Goal: Transaction & Acquisition: Subscribe to service/newsletter

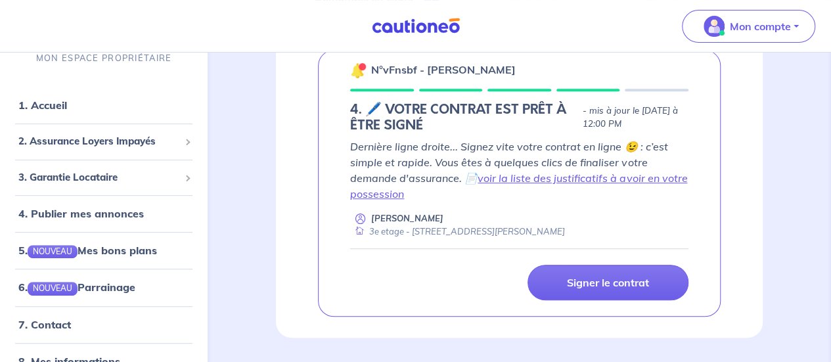
scroll to position [241, 0]
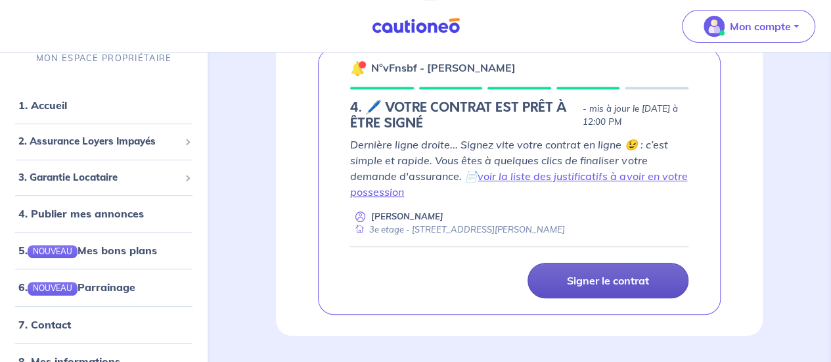
click at [573, 267] on link "Signer le contrat" at bounding box center [607, 280] width 161 height 35
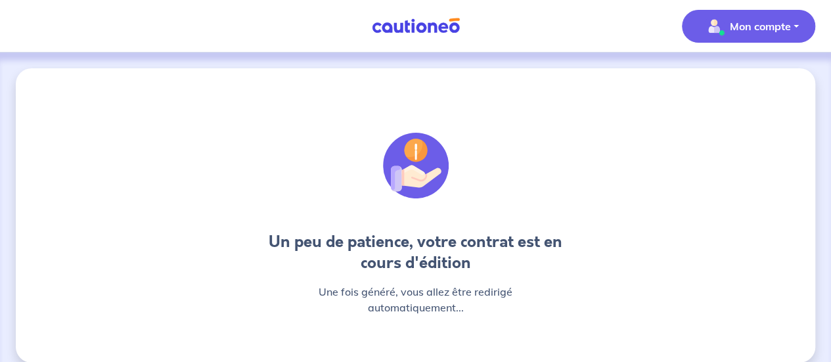
click at [779, 33] on p "Mon compte" at bounding box center [760, 26] width 61 height 16
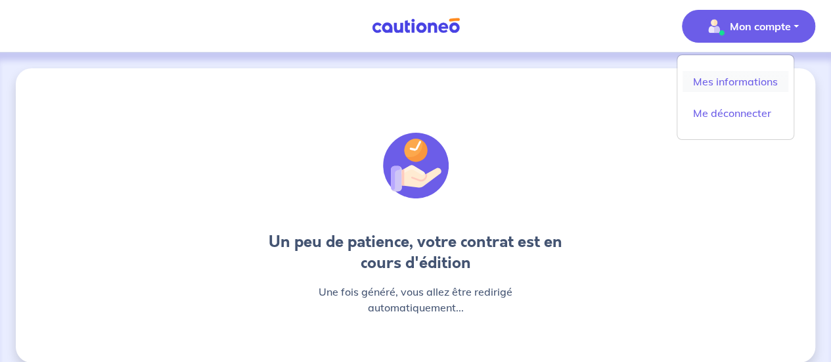
click at [722, 73] on link "Mes informations" at bounding box center [735, 81] width 106 height 21
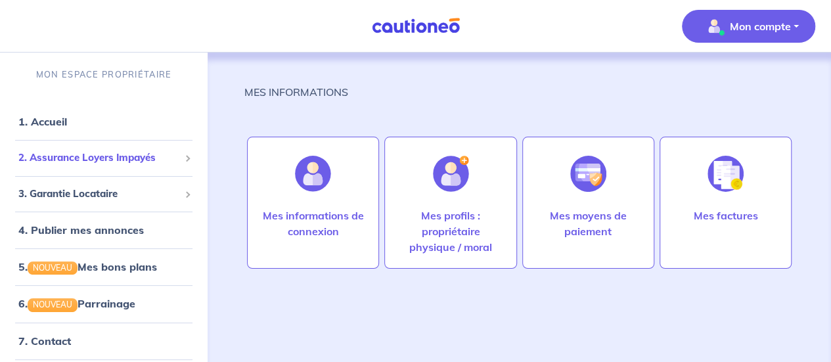
click at [74, 165] on span "2. Assurance Loyers Impayés" at bounding box center [98, 157] width 161 height 15
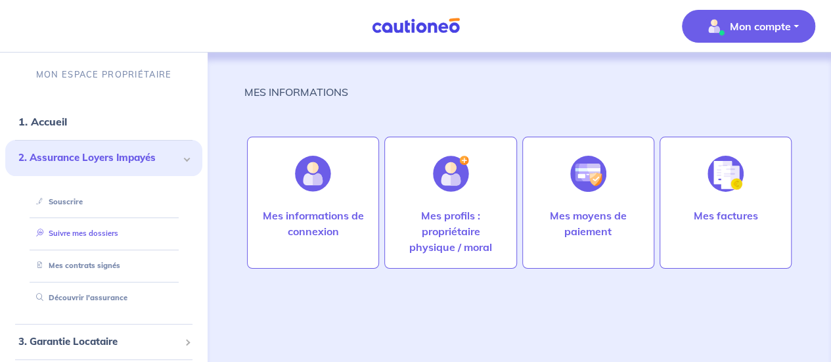
click at [68, 235] on link "Suivre mes dossiers" at bounding box center [74, 233] width 87 height 9
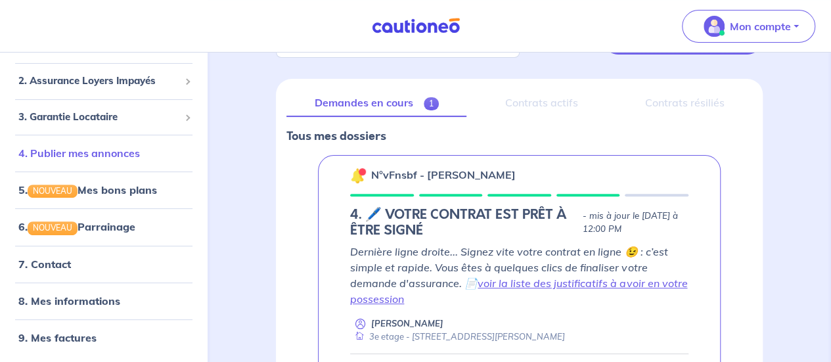
scroll to position [17, 0]
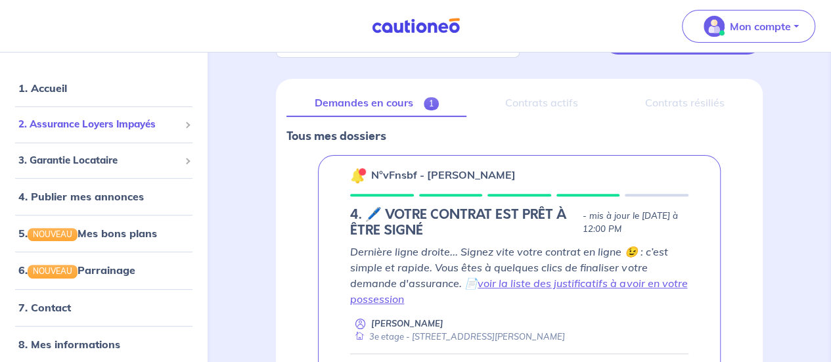
click at [87, 125] on span "2. Assurance Loyers Impayés" at bounding box center [98, 124] width 161 height 15
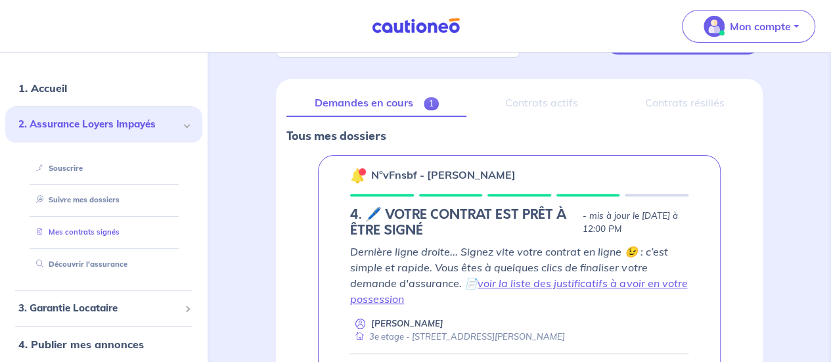
click at [68, 227] on link "Mes contrats signés" at bounding box center [75, 231] width 89 height 9
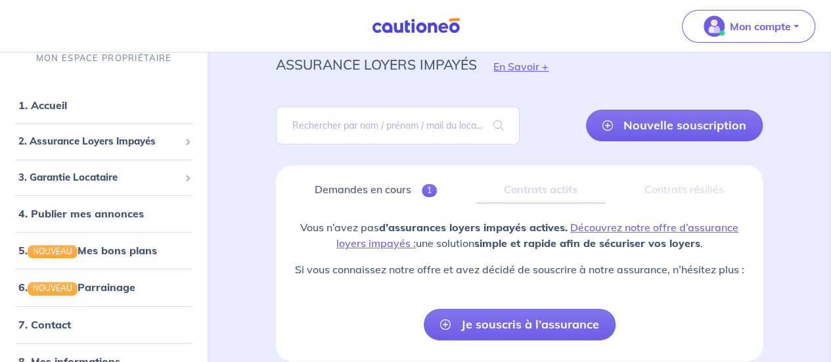
scroll to position [49, 0]
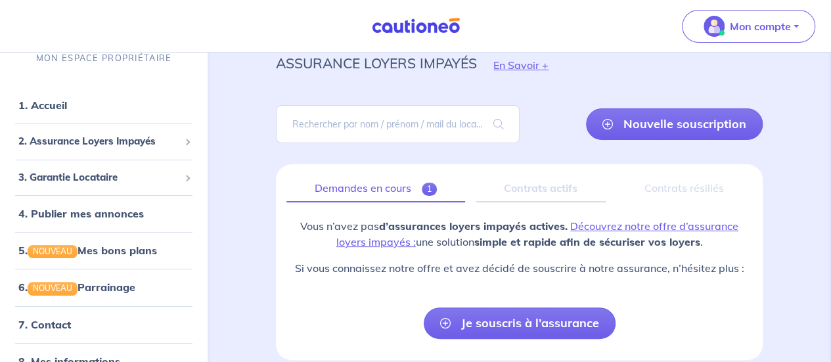
click at [385, 187] on link "Demandes en cours 1" at bounding box center [375, 189] width 179 height 28
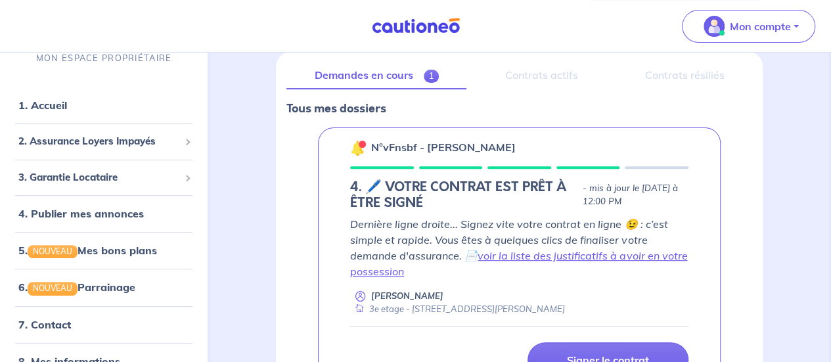
scroll to position [162, 0]
click at [581, 342] on link "Signer le contrat" at bounding box center [607, 358] width 161 height 35
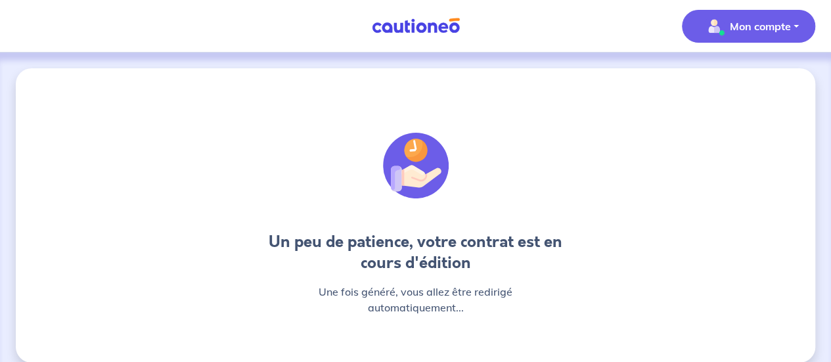
click at [751, 28] on p "Mon compte" at bounding box center [760, 26] width 61 height 16
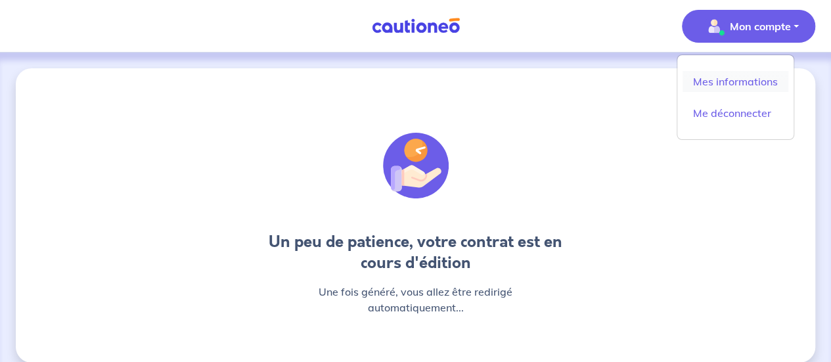
click at [732, 72] on link "Mes informations" at bounding box center [735, 81] width 106 height 21
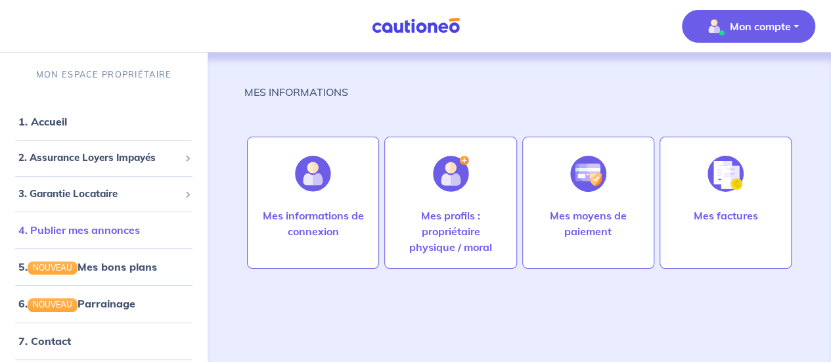
scroll to position [60, 0]
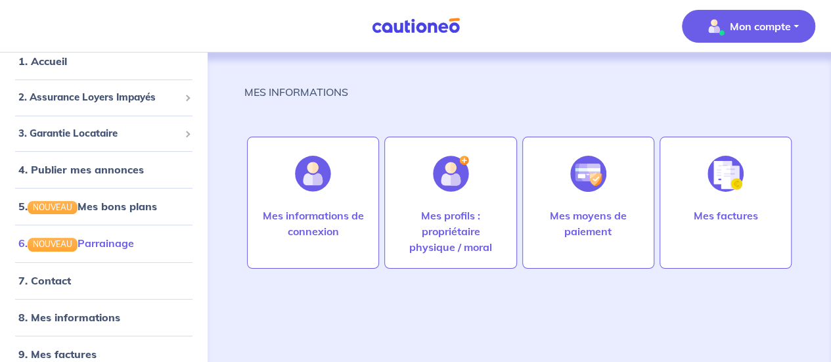
click at [122, 236] on link "6. NOUVEAU Parrainage" at bounding box center [76, 242] width 116 height 13
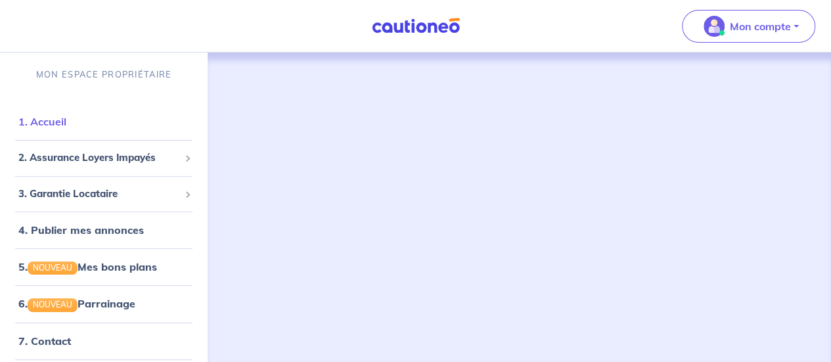
click at [59, 125] on link "1. Accueil" at bounding box center [42, 121] width 48 height 13
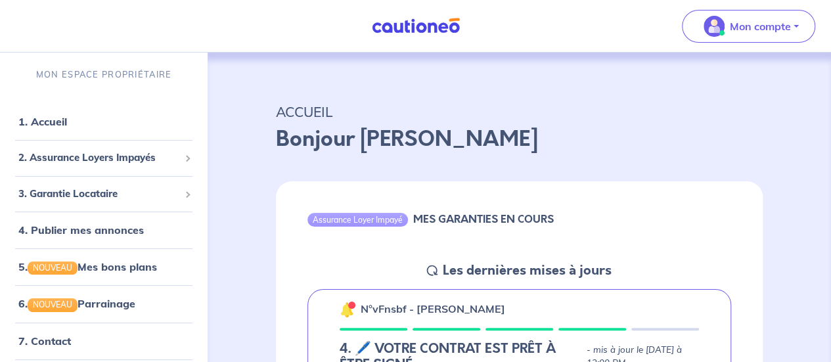
scroll to position [54, 0]
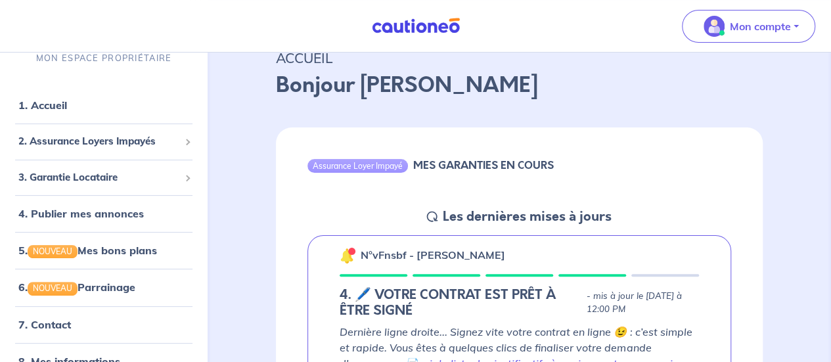
click at [429, 215] on icon at bounding box center [432, 216] width 11 height 11
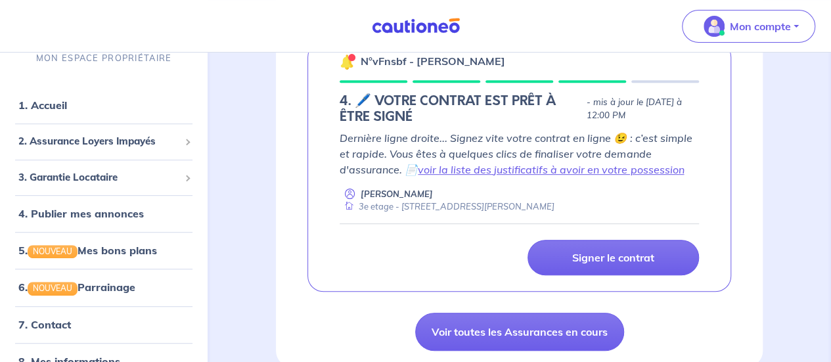
scroll to position [254, 0]
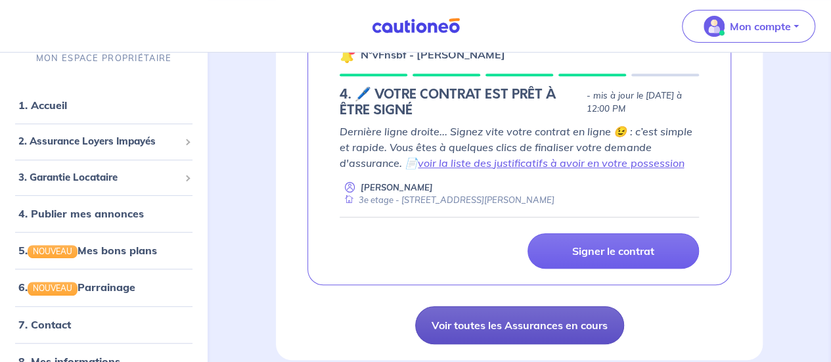
click at [524, 322] on link "Voir toutes les Assurances en cours" at bounding box center [519, 325] width 209 height 38
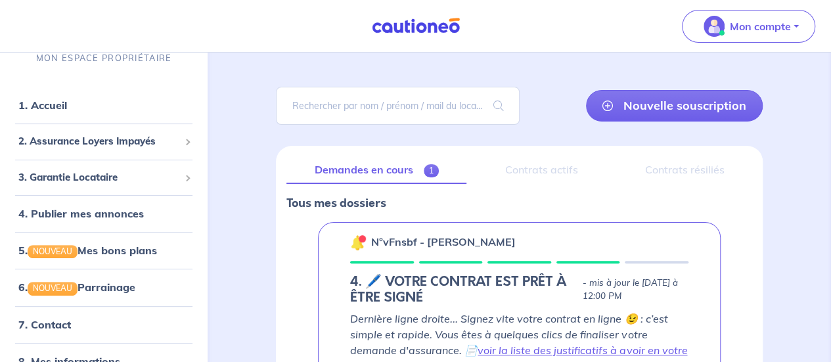
scroll to position [276, 0]
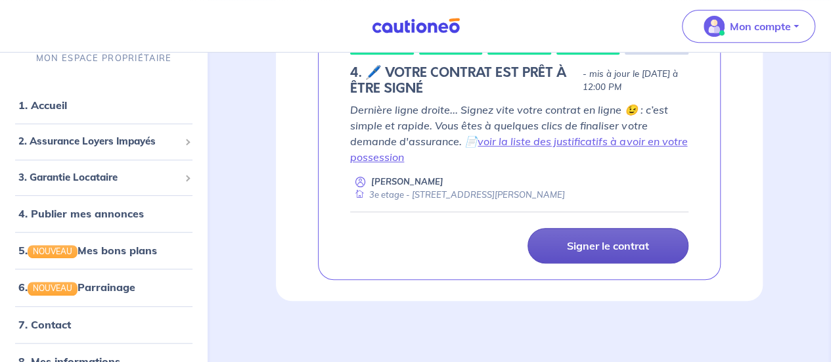
click at [600, 242] on p "Signer le contrat" at bounding box center [608, 245] width 82 height 13
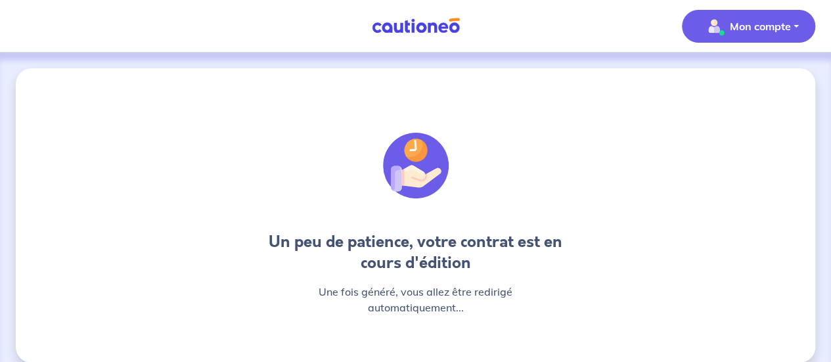
click at [734, 36] on span "Mon compte" at bounding box center [744, 26] width 93 height 21
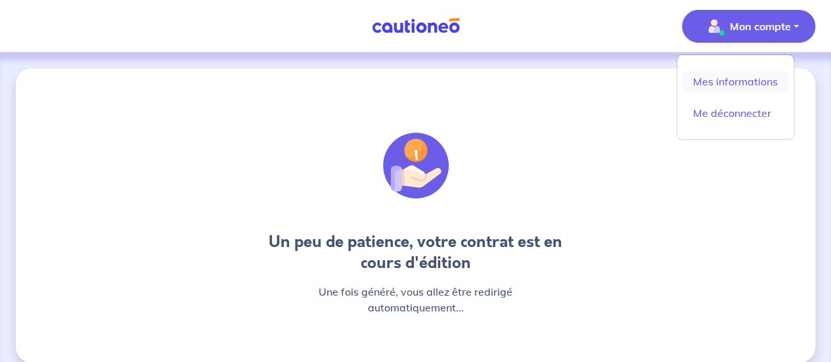
click at [716, 81] on link "Mes informations" at bounding box center [735, 81] width 106 height 21
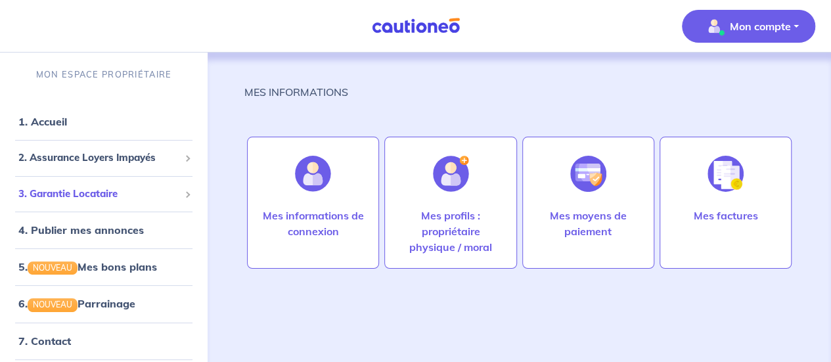
click at [97, 187] on span "3. Garantie Locataire" at bounding box center [98, 194] width 161 height 15
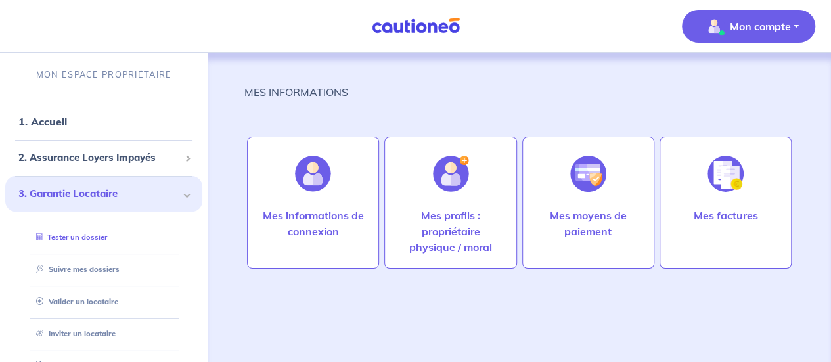
click at [85, 240] on link "Tester un dossier" at bounding box center [69, 236] width 76 height 9
click at [97, 161] on span "2. Assurance Loyers Impayés" at bounding box center [98, 157] width 161 height 15
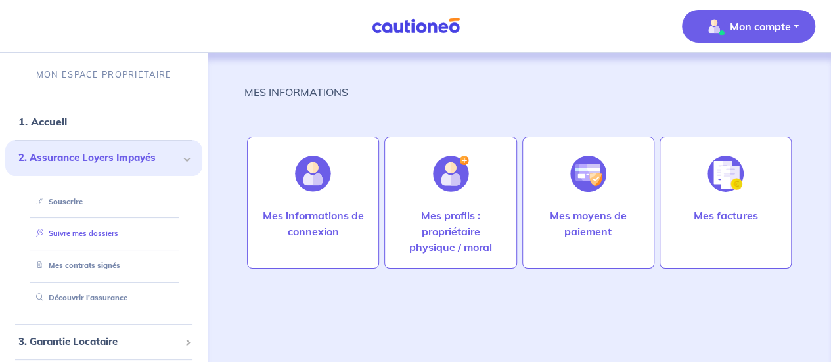
click at [66, 238] on link "Suivre mes dossiers" at bounding box center [74, 233] width 87 height 9
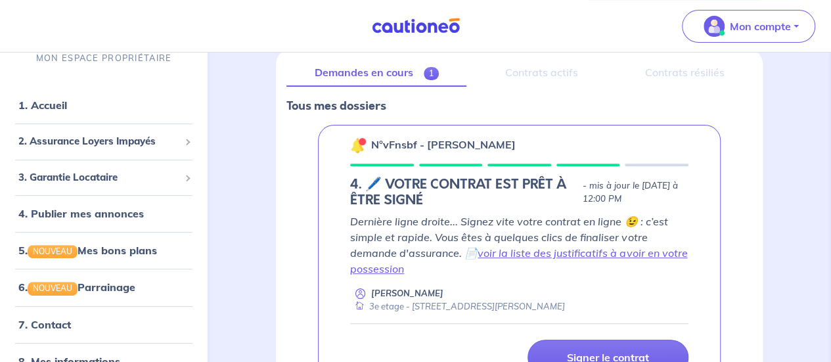
scroll to position [165, 0]
click at [361, 141] on div at bounding box center [362, 140] width 6 height 6
click at [352, 142] on img at bounding box center [358, 145] width 16 height 16
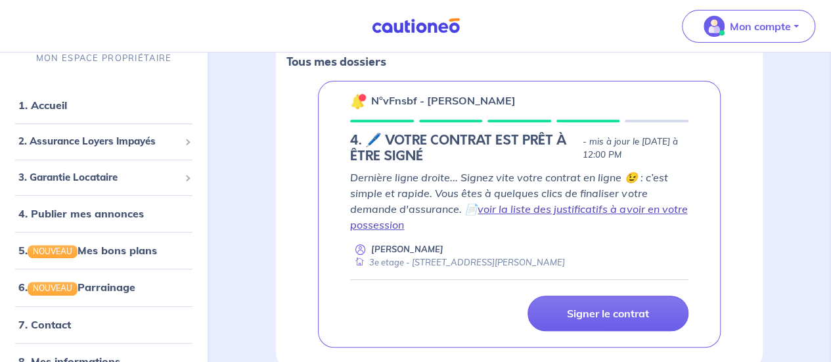
click at [506, 207] on link "voir la liste des justificatifs à avoir en votre possession" at bounding box center [518, 216] width 337 height 29
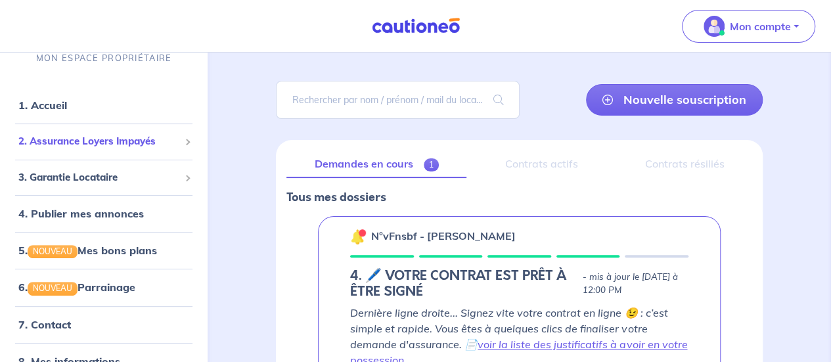
click at [108, 131] on div "2. Assurance Loyers Impayés" at bounding box center [103, 142] width 197 height 26
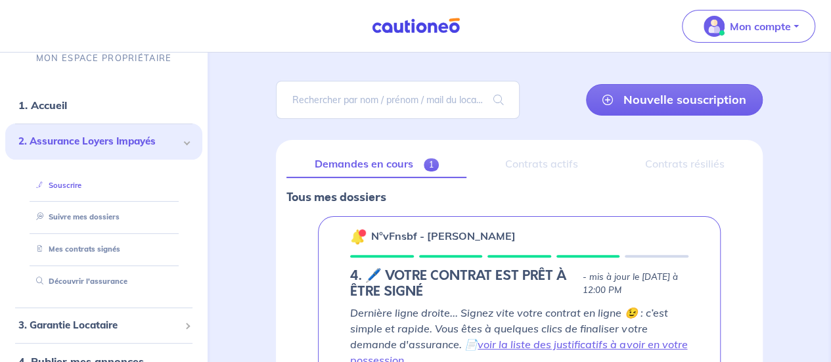
click at [79, 181] on link "Souscrire" at bounding box center [56, 185] width 51 height 9
click at [51, 182] on link "Souscrire" at bounding box center [56, 185] width 51 height 9
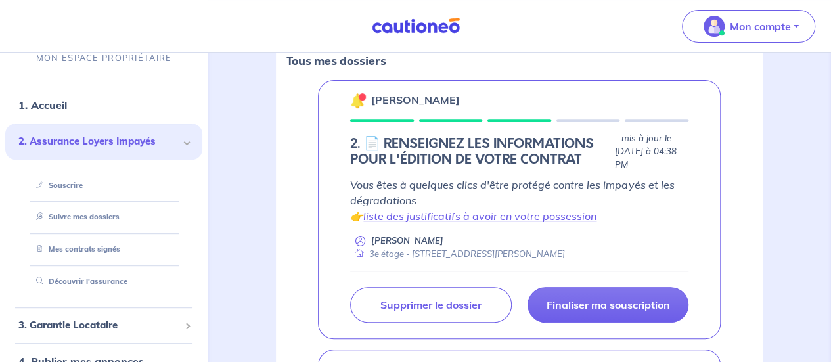
scroll to position [212, 0]
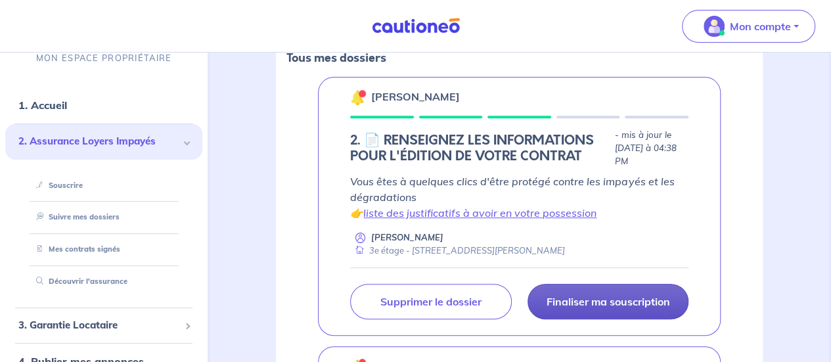
click at [610, 306] on p "Finaliser ma souscription" at bounding box center [607, 301] width 123 height 13
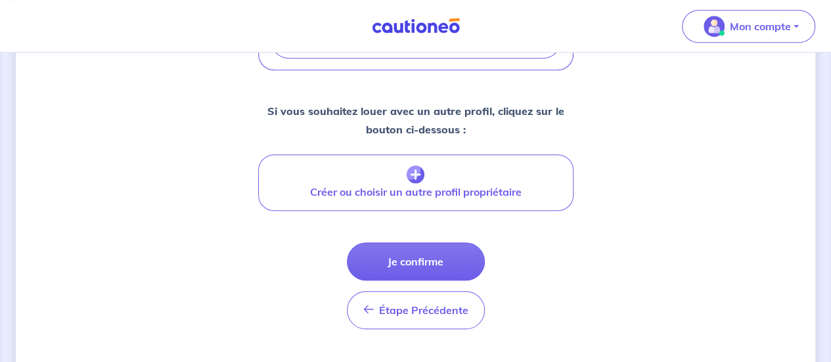
scroll to position [591, 0]
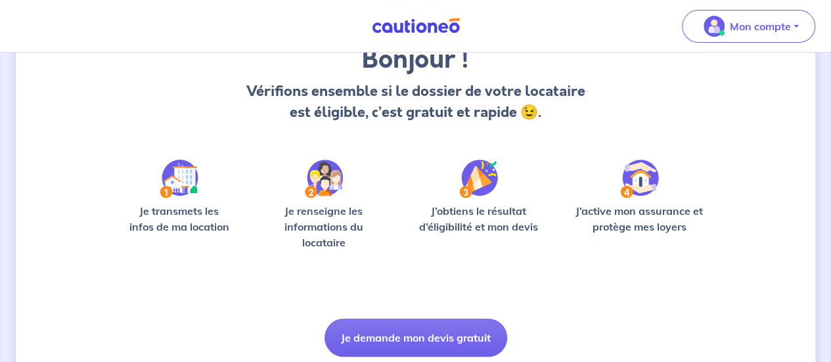
scroll to position [120, 0]
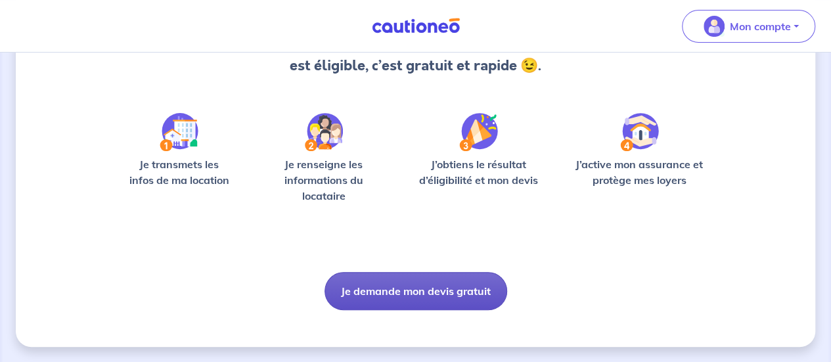
click at [432, 284] on button "Je demande mon devis gratuit" at bounding box center [415, 291] width 183 height 38
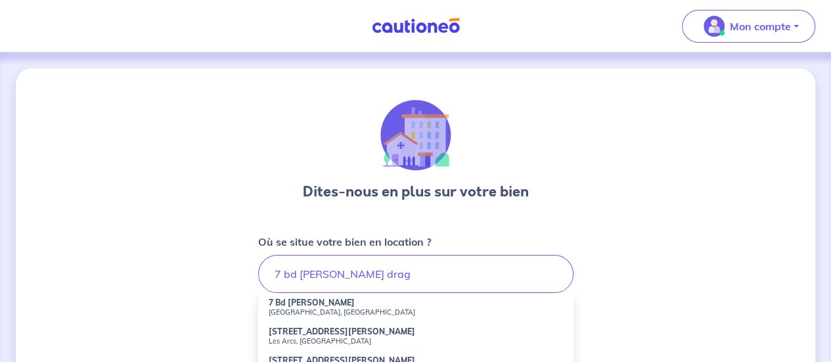
click at [336, 304] on li "7 Bd Gabriel Péri Draguignan, France" at bounding box center [415, 307] width 315 height 29
type input "7 Bd Gabriel Péri, Draguignan, France"
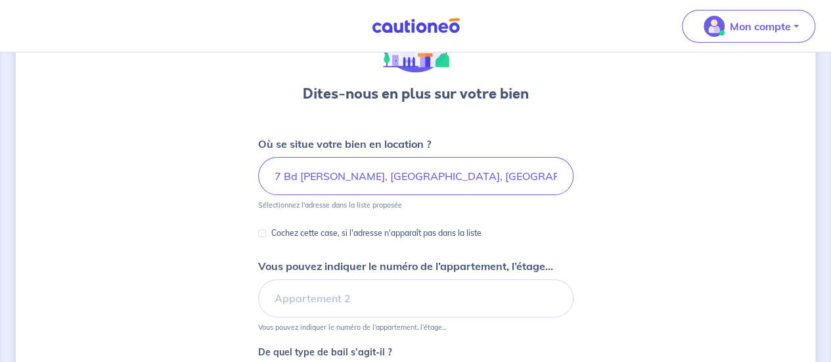
scroll to position [99, 0]
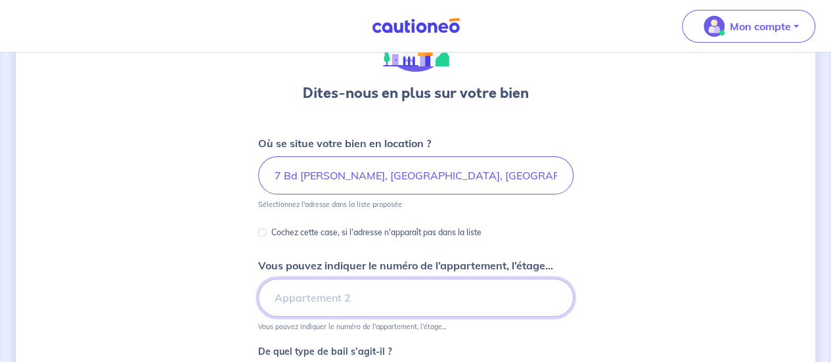
click at [371, 290] on input "Vous pouvez indiquer le numéro de l’appartement, l’étage..." at bounding box center [415, 297] width 315 height 38
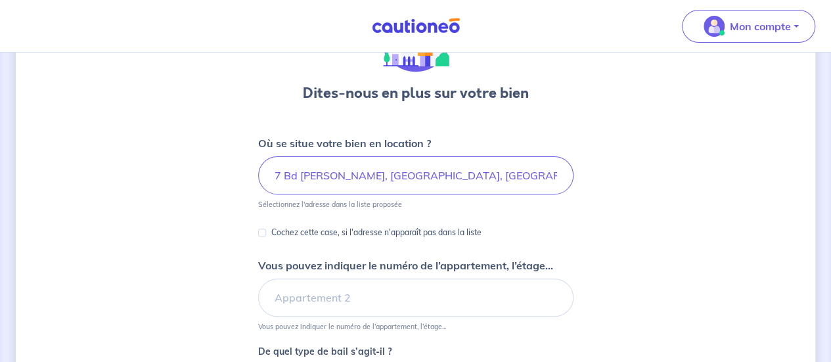
scroll to position [110, 0]
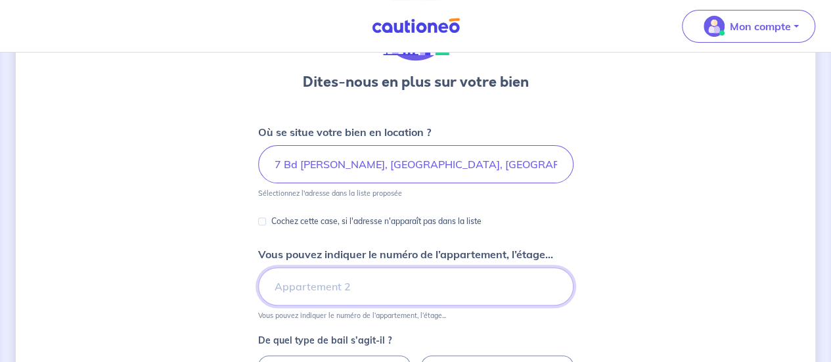
click at [371, 290] on input "Vous pouvez indiquer le numéro de l’appartement, l’étage..." at bounding box center [415, 286] width 315 height 38
type input "3e étage"
click at [661, 244] on div "Dites-nous en plus sur votre bien Où se situe votre bien en location ? 7 Bd Gab…" at bounding box center [415, 303] width 799 height 688
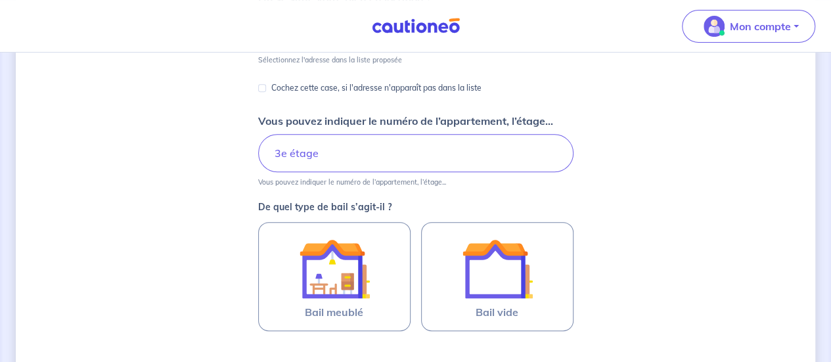
scroll to position [244, 0]
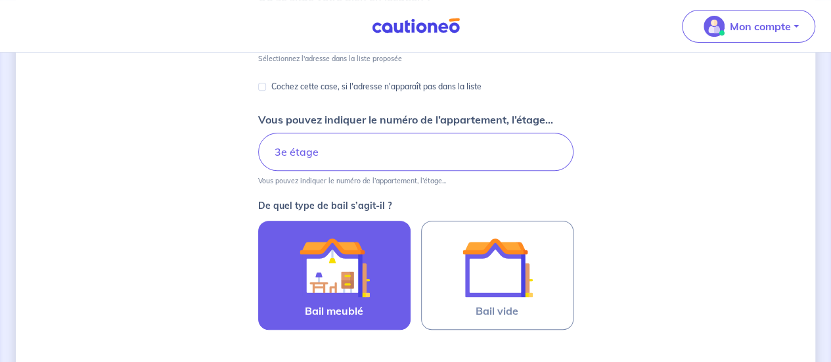
click at [368, 260] on img at bounding box center [334, 267] width 71 height 71
click at [0, 0] on input "Bail meublé" at bounding box center [0, 0] width 0 height 0
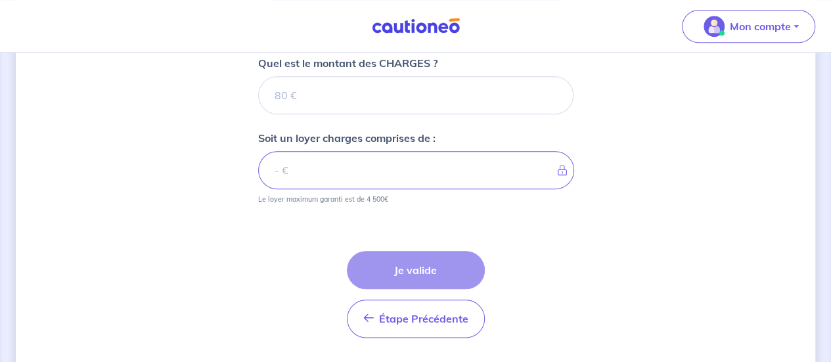
scroll to position [496, 0]
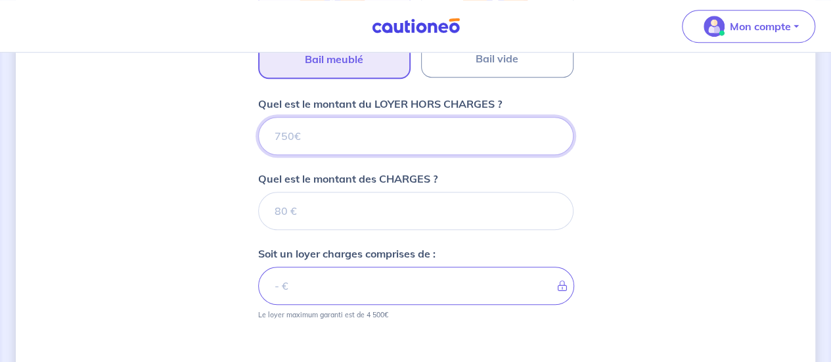
click at [332, 131] on input "Quel est le montant du LOYER HORS CHARGES ?" at bounding box center [415, 136] width 315 height 38
type input "690"
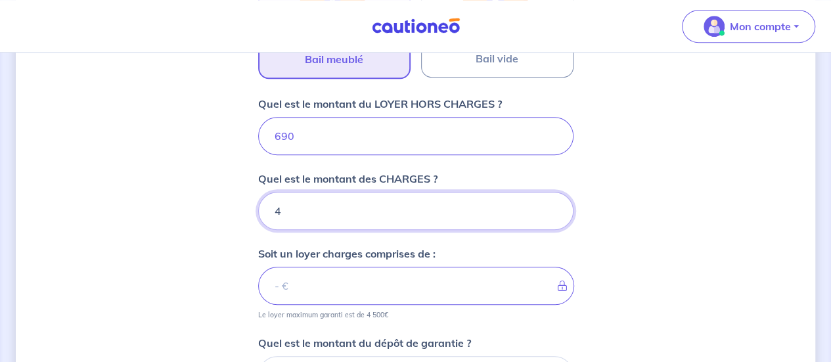
type input "40"
type input "730"
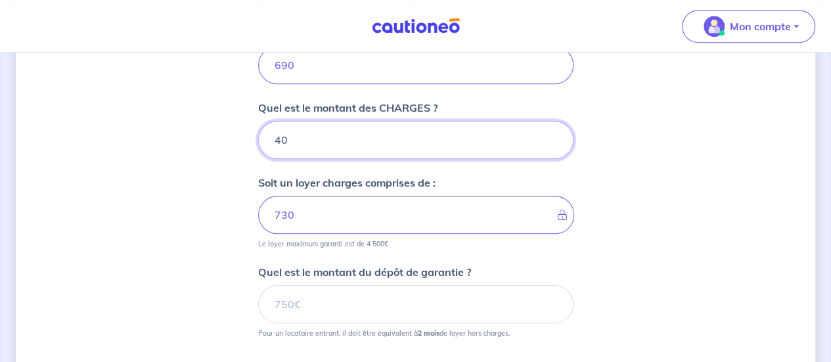
scroll to position [569, 0]
type input "40"
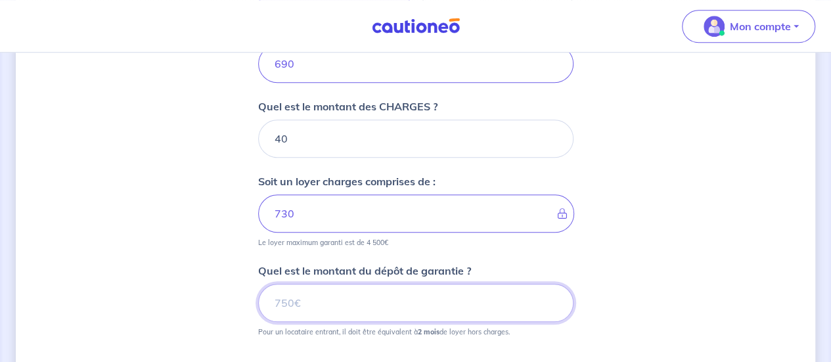
click at [374, 307] on input "Quel est le montant du dépôt de garantie ?" at bounding box center [415, 303] width 315 height 38
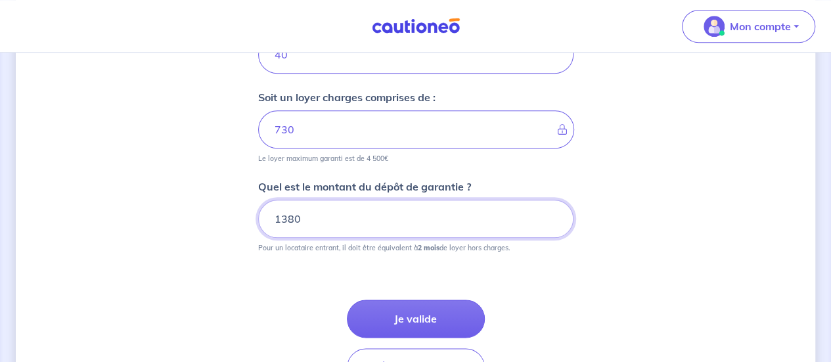
scroll to position [609, 0]
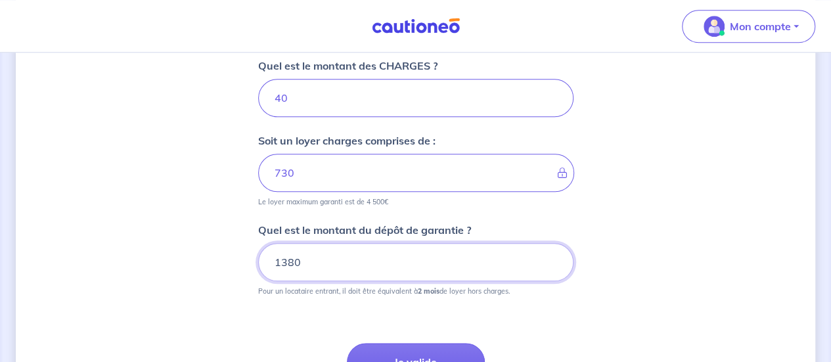
type input "1380"
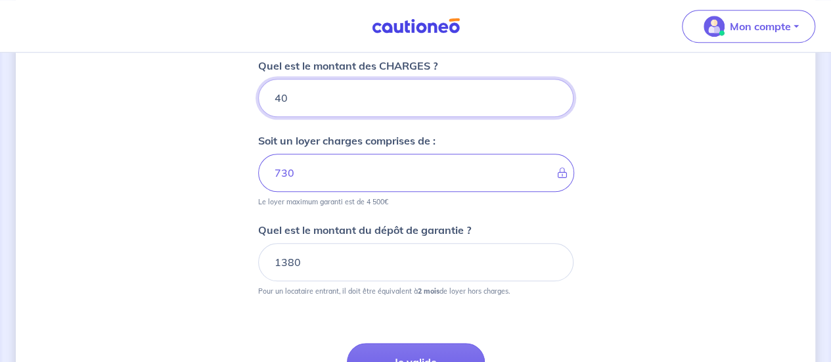
click at [341, 94] on input "40" at bounding box center [415, 98] width 315 height 38
type input "4"
type input "690"
type input "90"
type input "780"
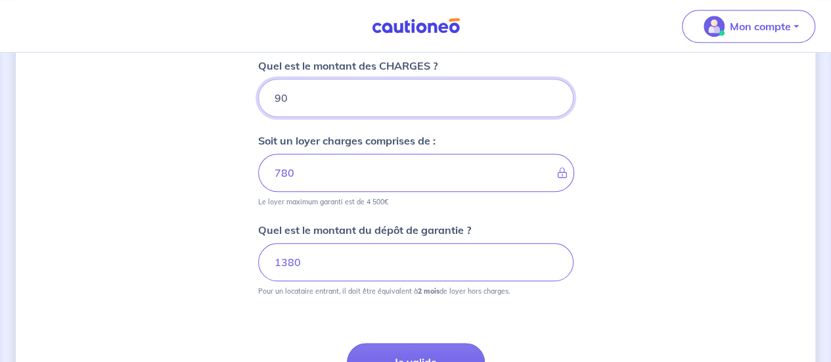
type input "90"
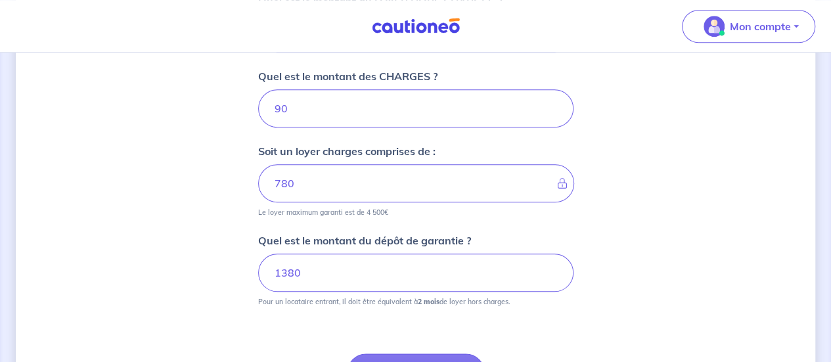
scroll to position [598, 0]
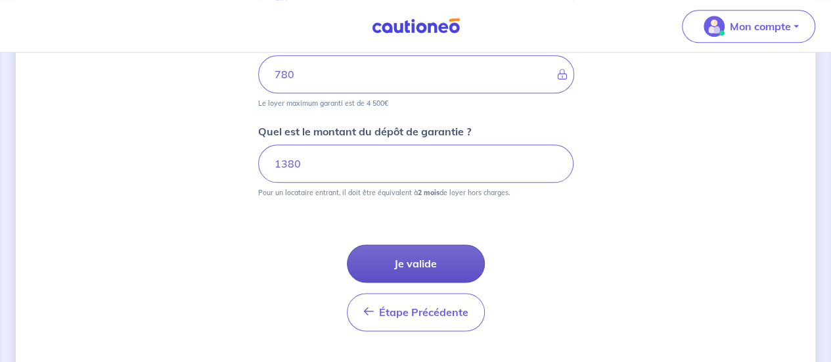
click at [434, 260] on button "Je valide" at bounding box center [416, 263] width 138 height 38
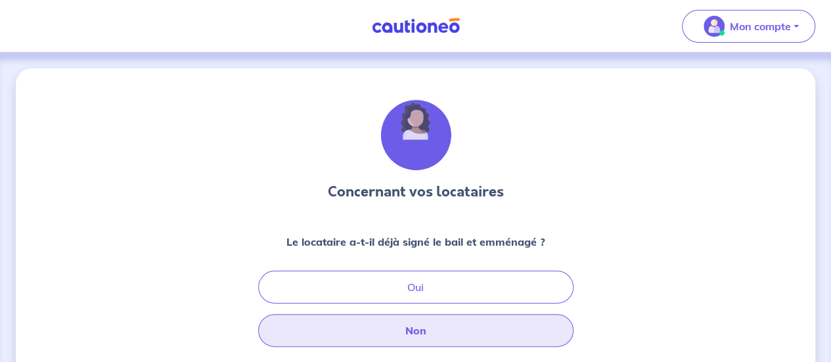
click at [450, 326] on button "Non" at bounding box center [415, 330] width 315 height 33
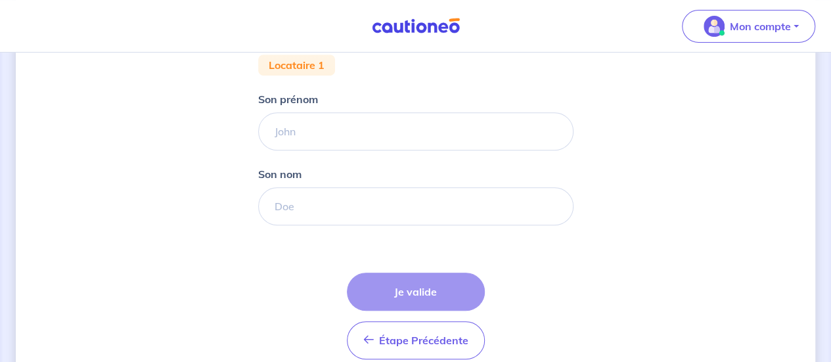
scroll to position [264, 0]
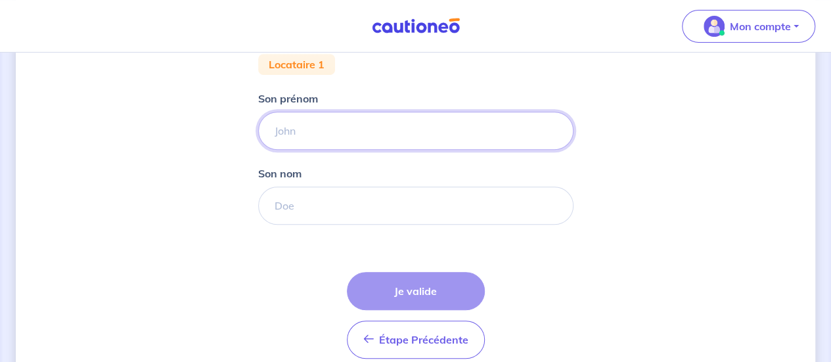
click at [338, 118] on input "Son prénom" at bounding box center [415, 131] width 315 height 38
type input "Bertrand"
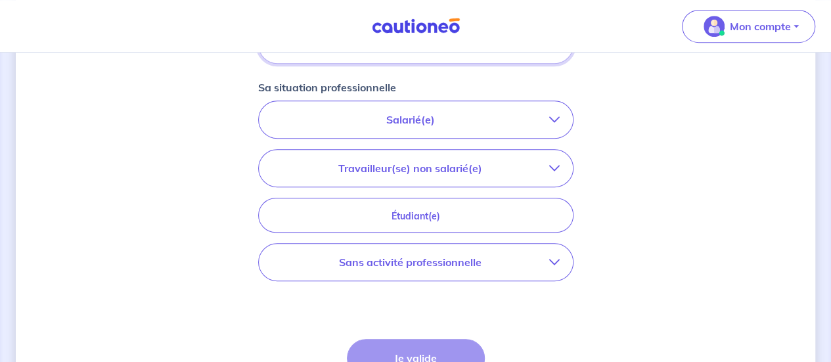
scroll to position [426, 0]
type input "Perrin"
click at [442, 128] on button "Salarié(e)" at bounding box center [416, 118] width 314 height 37
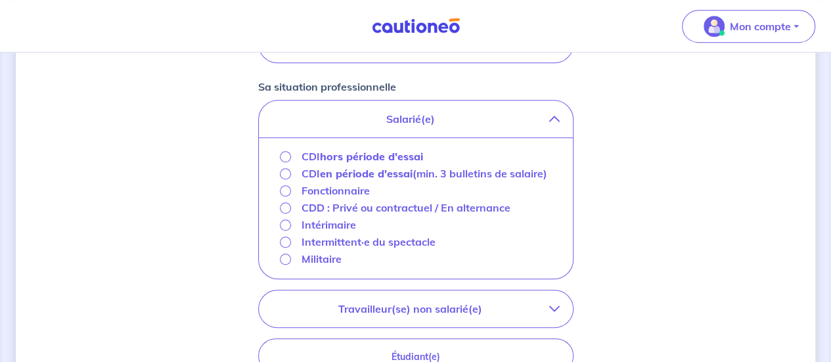
click at [307, 262] on p "Militaire" at bounding box center [321, 259] width 40 height 16
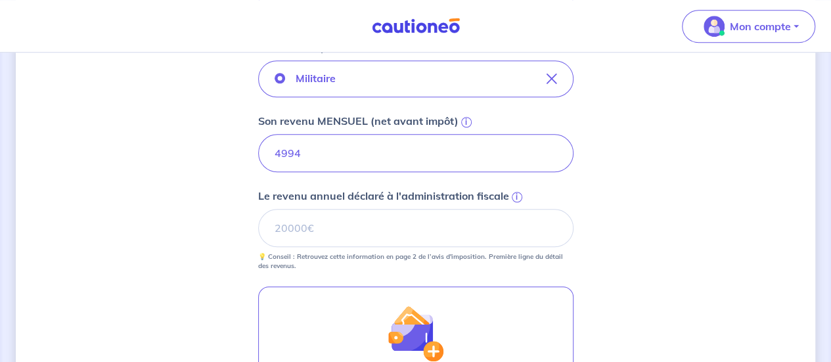
scroll to position [466, 0]
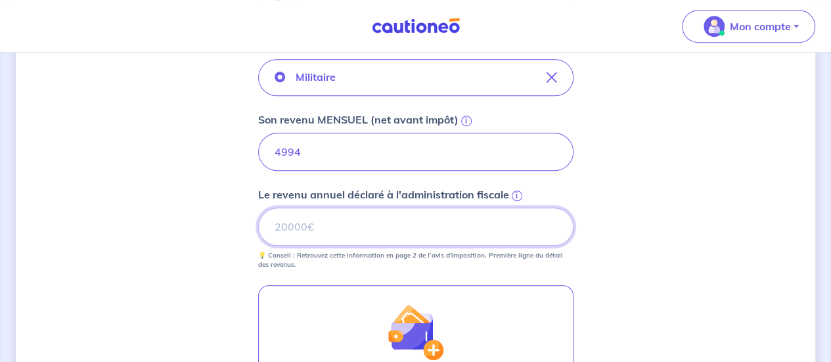
click at [428, 228] on input "Le revenu annuel déclaré à l'administration fiscale i" at bounding box center [415, 227] width 315 height 38
type input "36302"
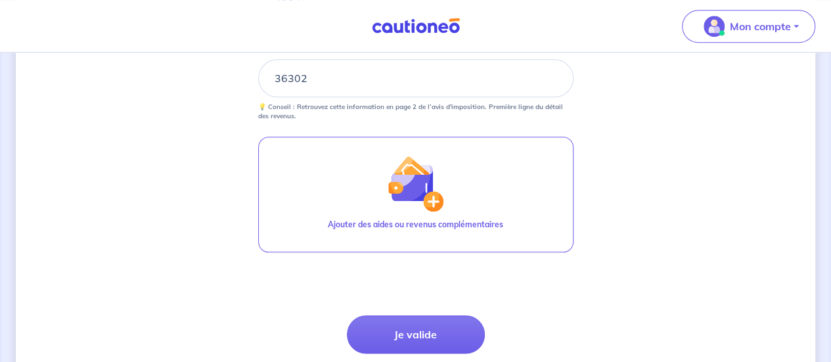
scroll to position [617, 0]
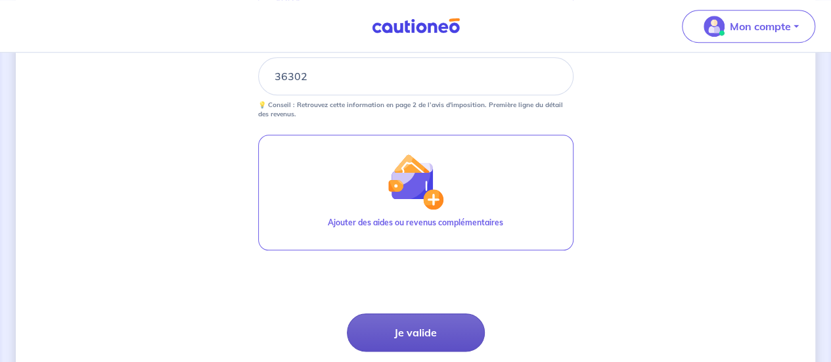
click at [408, 323] on button "Je valide" at bounding box center [416, 332] width 138 height 38
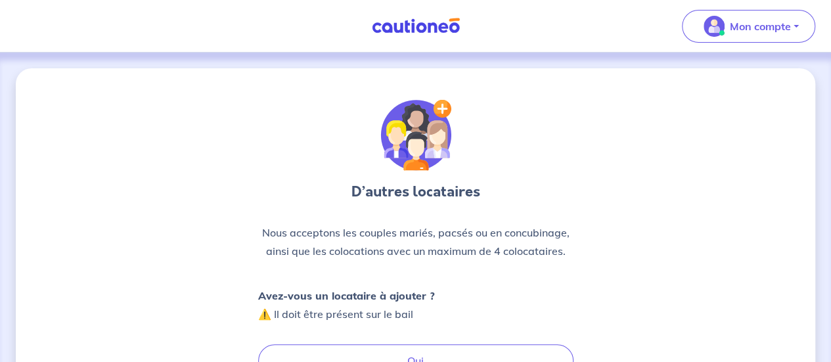
scroll to position [123, 0]
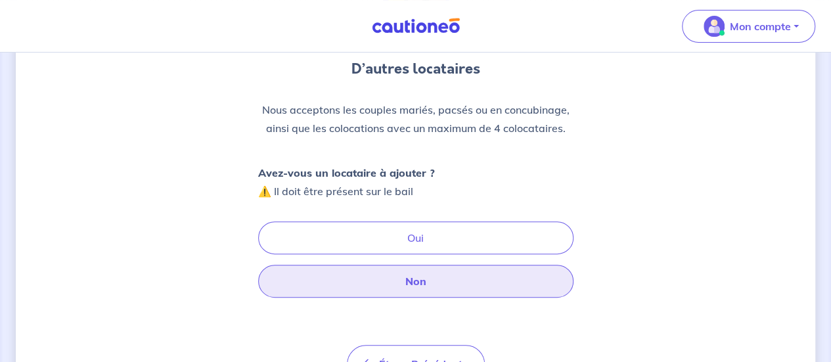
click at [412, 272] on button "Non" at bounding box center [415, 281] width 315 height 33
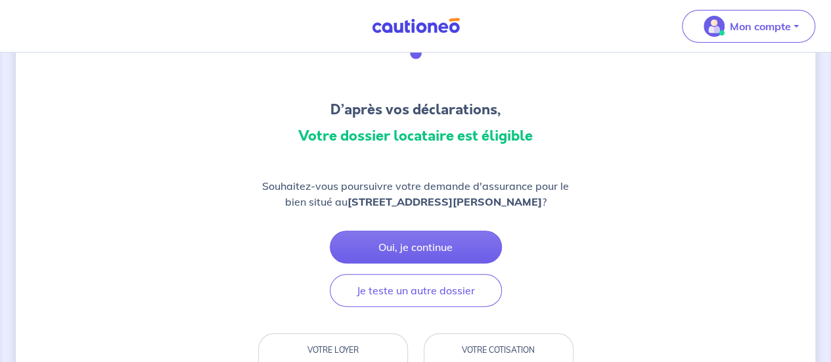
scroll to position [89, 0]
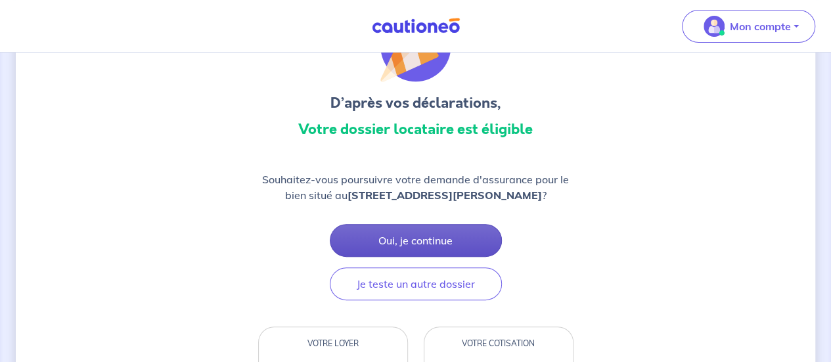
click at [428, 248] on button "Oui, je continue" at bounding box center [416, 240] width 172 height 33
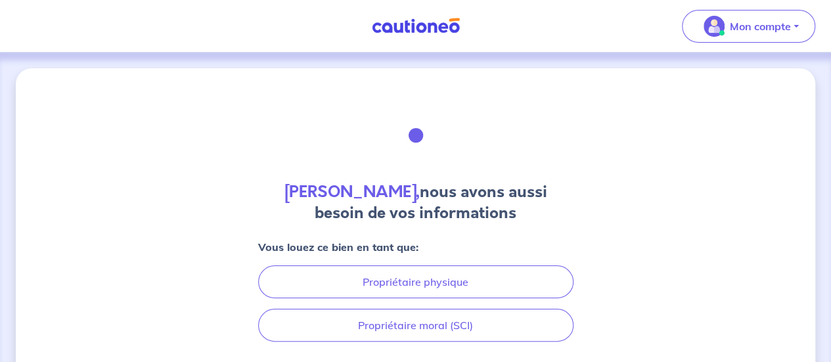
scroll to position [97, 0]
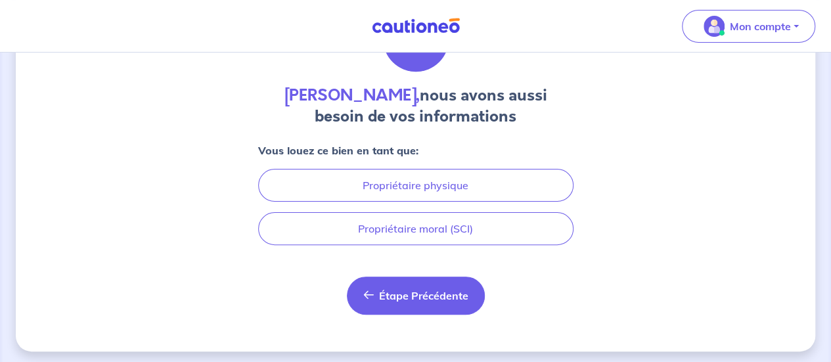
click at [386, 284] on button "Étape Précédente Précédent" at bounding box center [416, 295] width 138 height 38
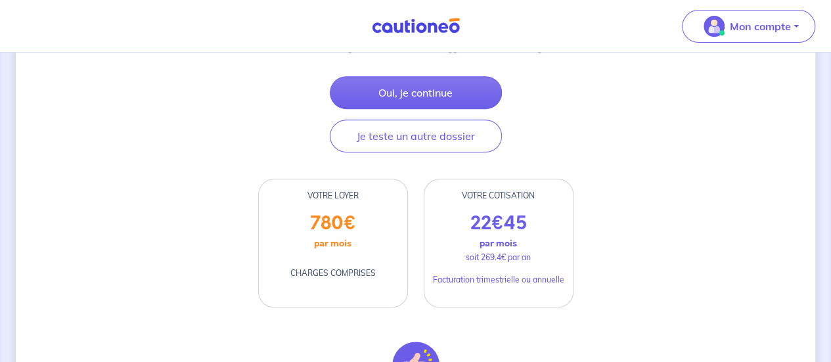
scroll to position [235, 0]
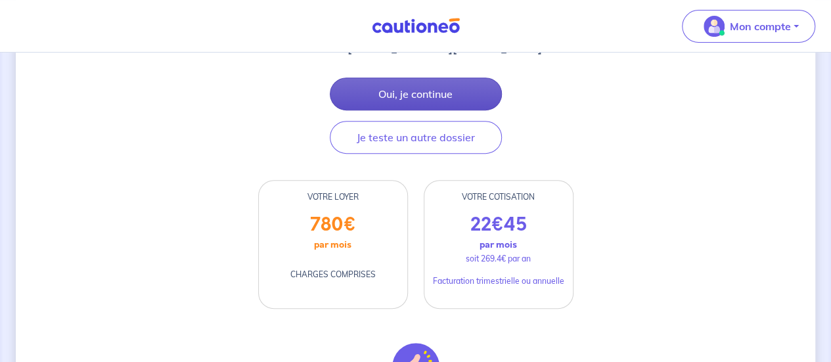
click at [431, 91] on button "Oui, je continue" at bounding box center [416, 93] width 172 height 33
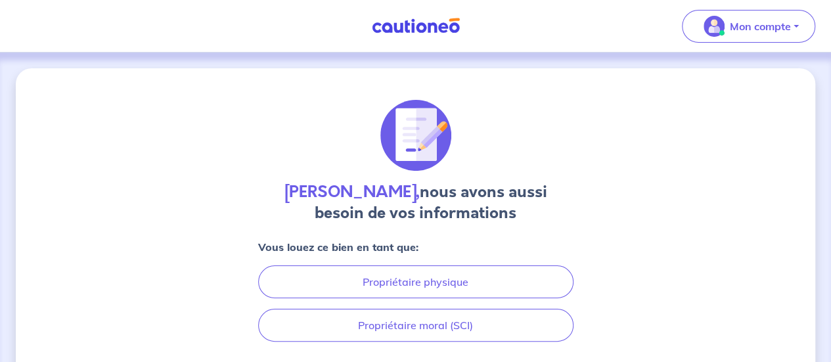
scroll to position [100, 0]
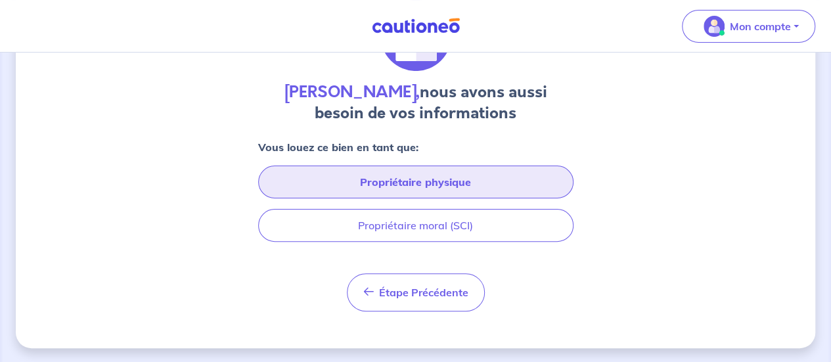
click at [433, 171] on button "Propriétaire physique" at bounding box center [415, 181] width 315 height 33
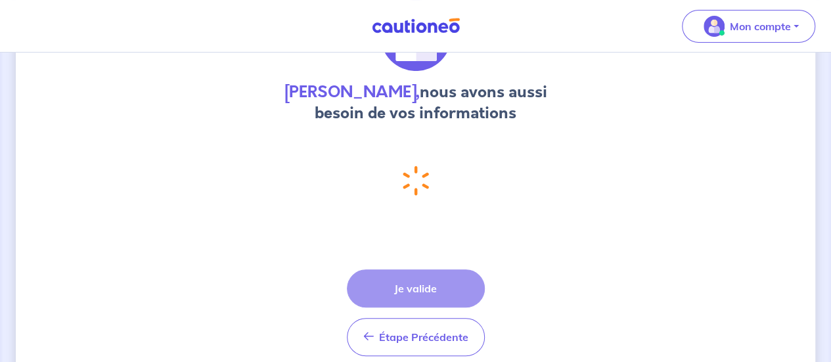
select select "FR"
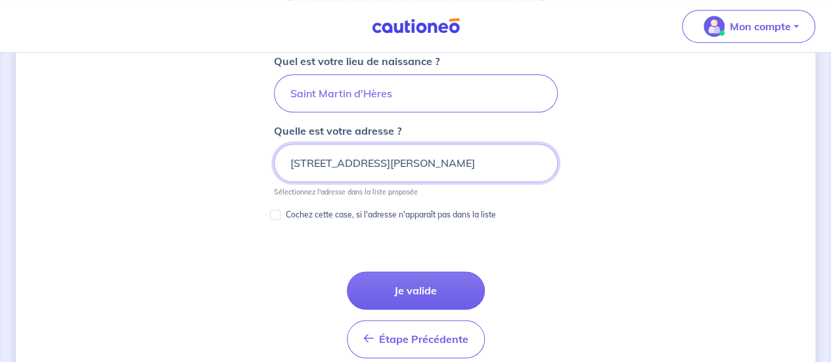
scroll to position [682, 0]
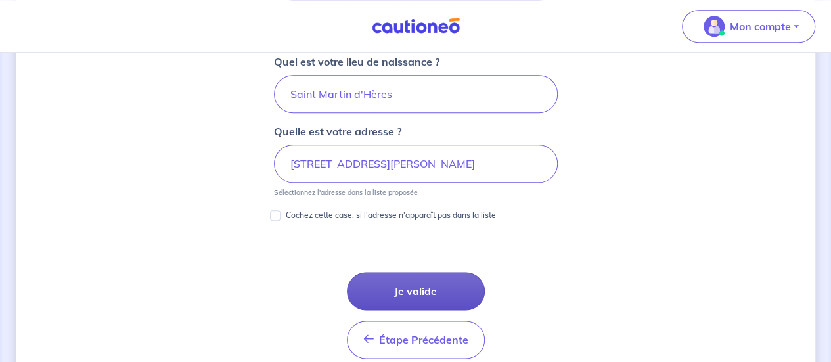
click at [422, 282] on button "Je valide" at bounding box center [416, 291] width 138 height 38
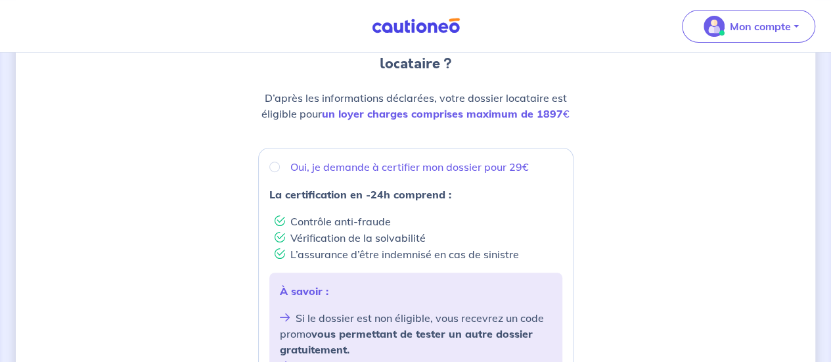
scroll to position [160, 0]
click at [348, 162] on p "Oui, je demande à certifier mon dossier pour 29€" at bounding box center [409, 166] width 238 height 16
click at [280, 162] on input "Oui, je demande à certifier mon dossier pour 29€" at bounding box center [274, 166] width 11 height 11
radio input "true"
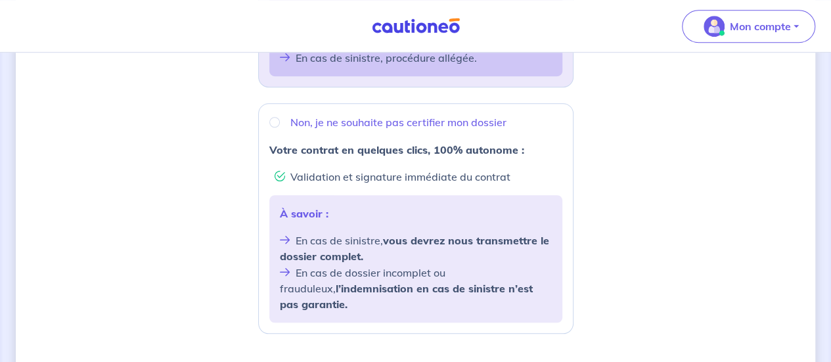
scroll to position [467, 0]
click at [359, 120] on p "Non, je ne souhaite pas certifier mon dossier" at bounding box center [398, 123] width 216 height 16
click at [280, 120] on input "Non, je ne souhaite pas certifier mon dossier" at bounding box center [274, 123] width 11 height 11
radio input "true"
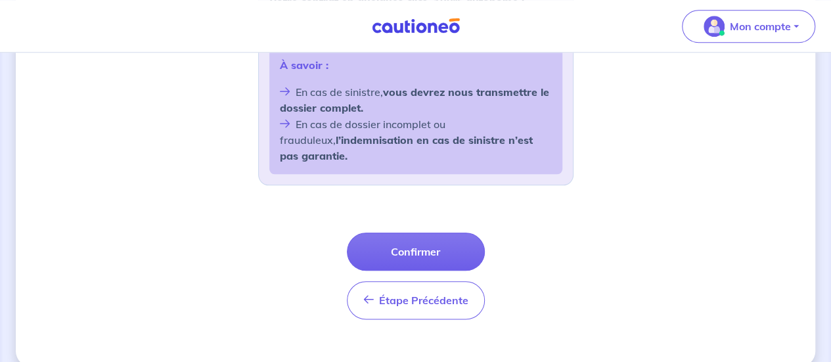
scroll to position [617, 0]
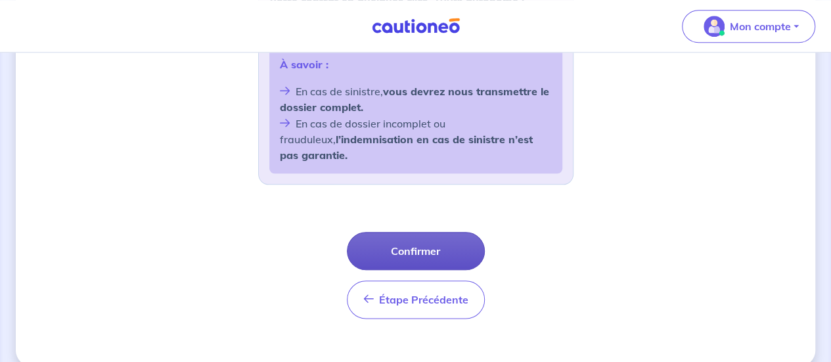
click at [400, 232] on button "Confirmer" at bounding box center [416, 251] width 138 height 38
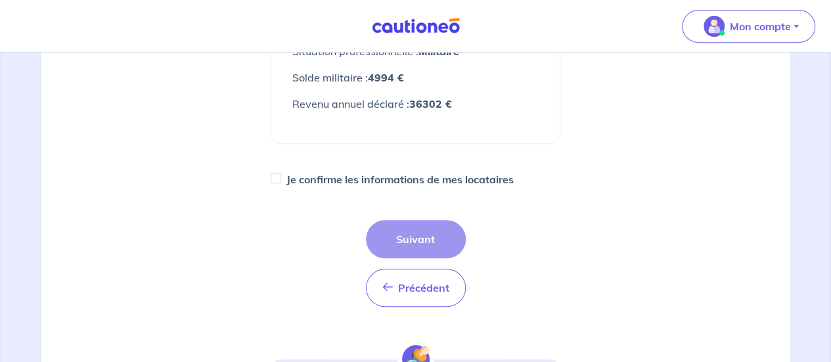
scroll to position [288, 0]
click at [376, 175] on label "Je confirme les informations de mes locataires" at bounding box center [399, 178] width 227 height 18
click at [281, 175] on input "Je confirme les informations de mes locataires" at bounding box center [276, 177] width 11 height 11
checkbox input "true"
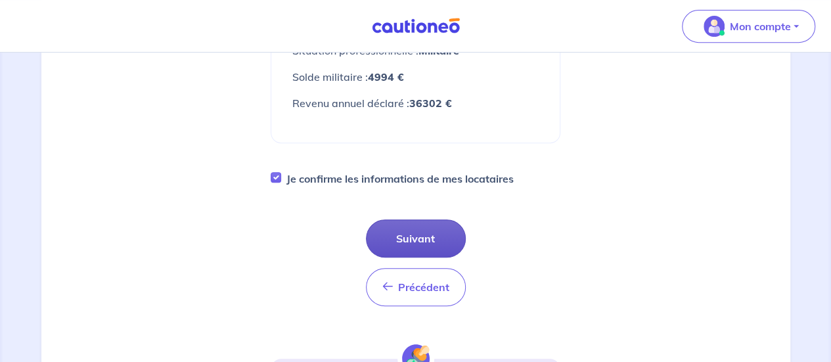
click at [415, 239] on button "Suivant" at bounding box center [416, 238] width 100 height 38
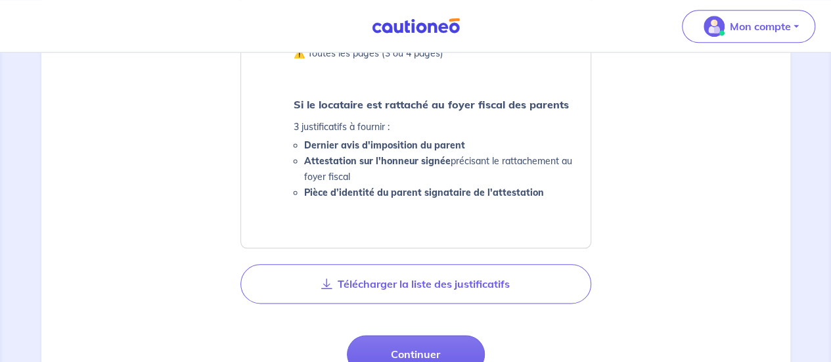
scroll to position [695, 0]
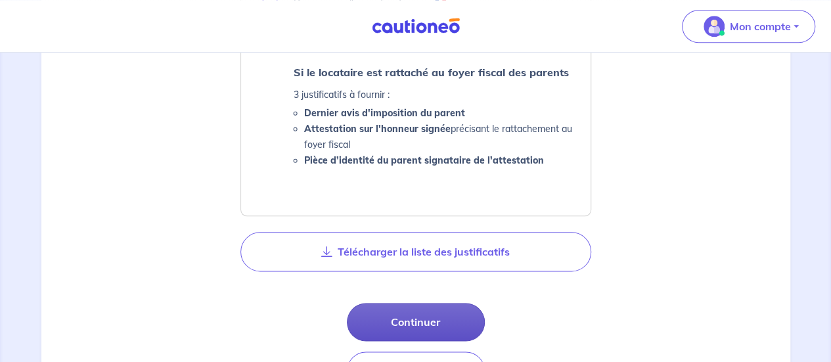
click at [442, 328] on button "Continuer" at bounding box center [416, 322] width 138 height 38
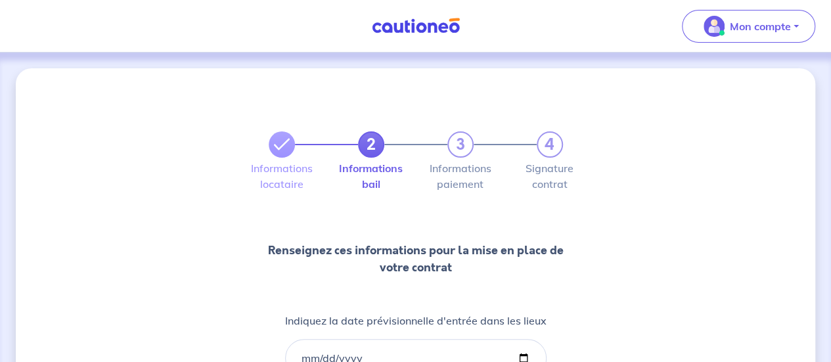
scroll to position [32, 0]
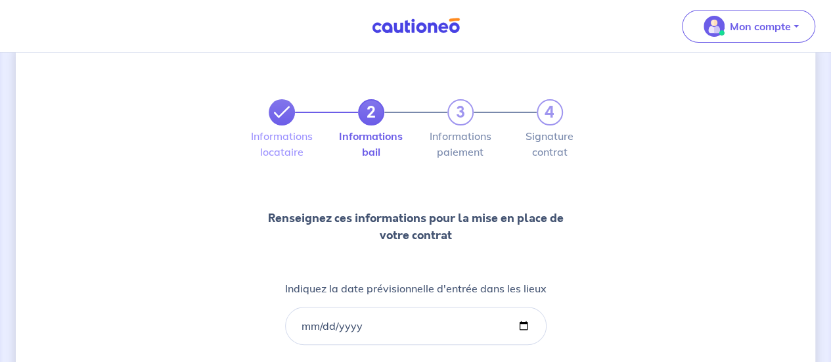
click at [289, 111] on icon at bounding box center [282, 112] width 16 height 16
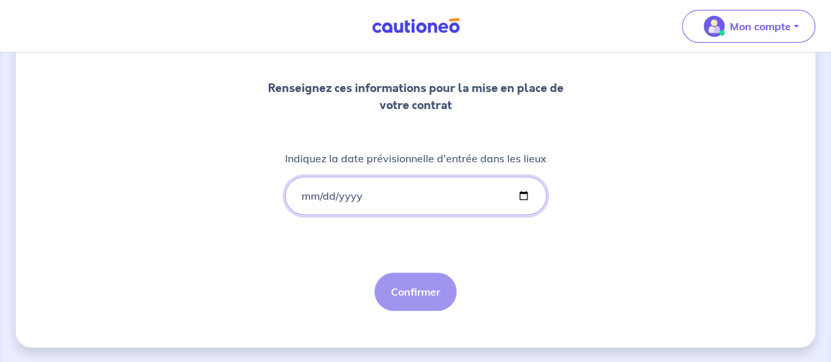
click at [428, 203] on input "Indiquez la date prévisionnelle d'entrée dans les lieux" at bounding box center [415, 196] width 261 height 38
click at [527, 200] on input "Indiquez la date prévisionnelle d'entrée dans les lieux" at bounding box center [415, 196] width 261 height 38
type input "2025-09-07"
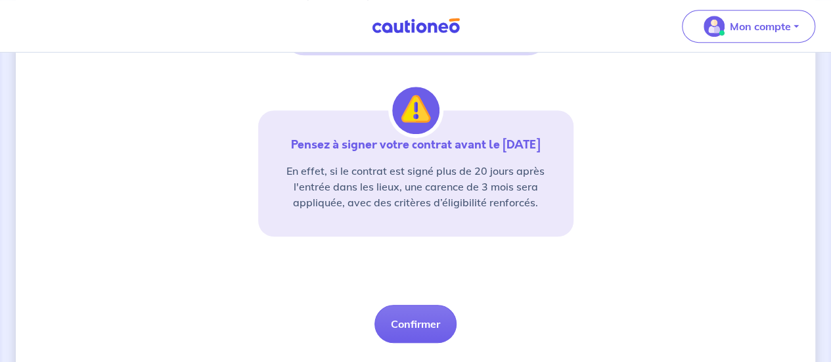
scroll to position [328, 0]
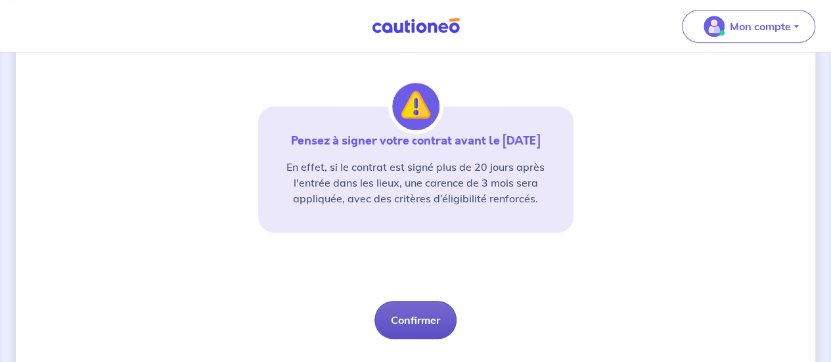
click at [415, 309] on button "Confirmer" at bounding box center [415, 320] width 82 height 38
select select "FR"
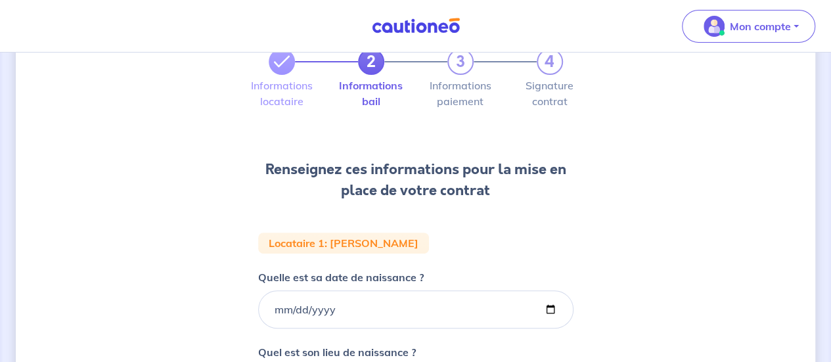
scroll to position [98, 0]
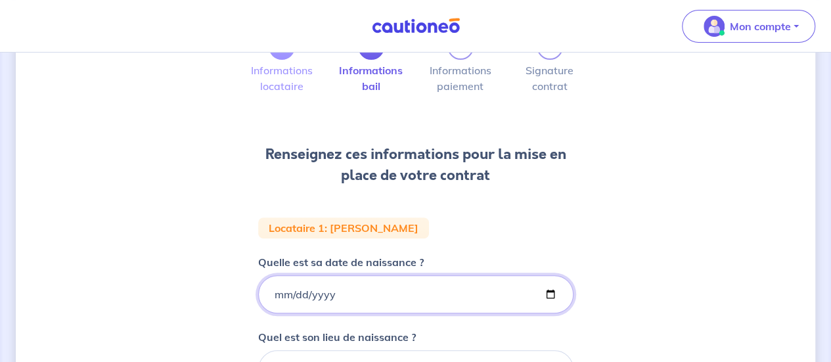
click at [550, 296] on input "Quelle est sa date de naissance ?" at bounding box center [415, 294] width 315 height 38
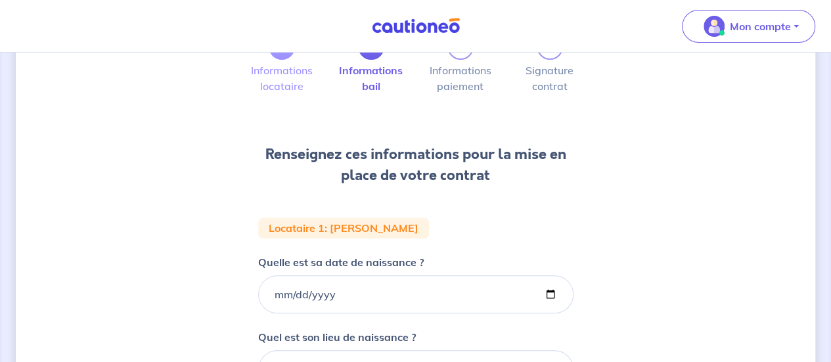
click at [440, 272] on div "Quelle est sa date de naissance ?" at bounding box center [415, 283] width 315 height 59
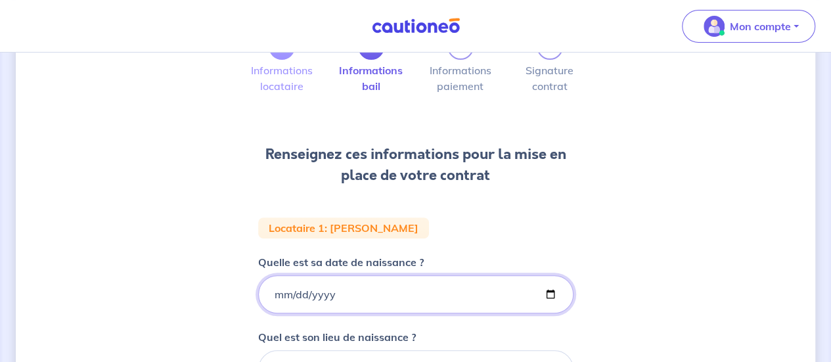
click at [278, 284] on input "Quelle est sa date de naissance ?" at bounding box center [415, 294] width 315 height 38
click at [275, 291] on input "Quelle est sa date de naissance ?" at bounding box center [415, 294] width 315 height 38
type input "0020-03-28"
type input "1992-03-28"
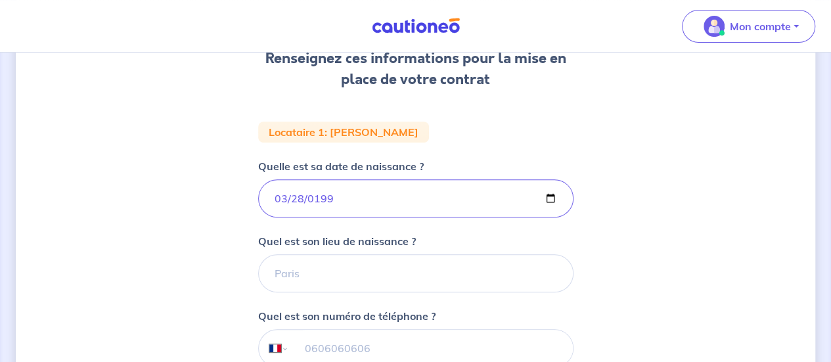
scroll to position [196, 0]
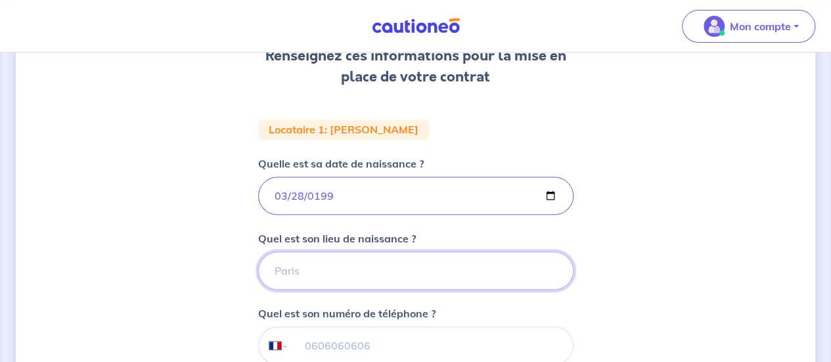
click at [318, 282] on input "Quel est son lieu de naissance ?" at bounding box center [415, 271] width 315 height 38
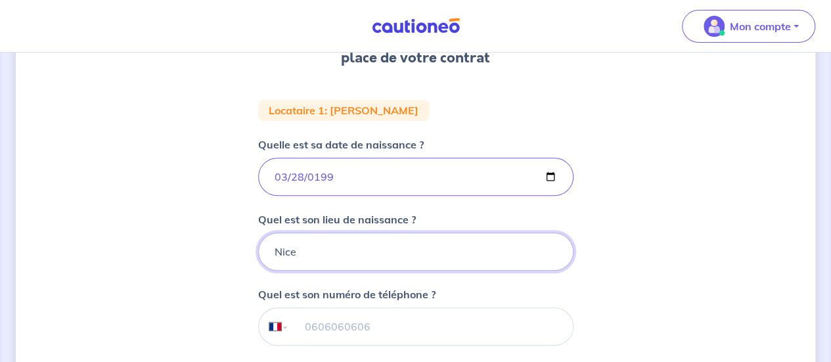
scroll to position [217, 0]
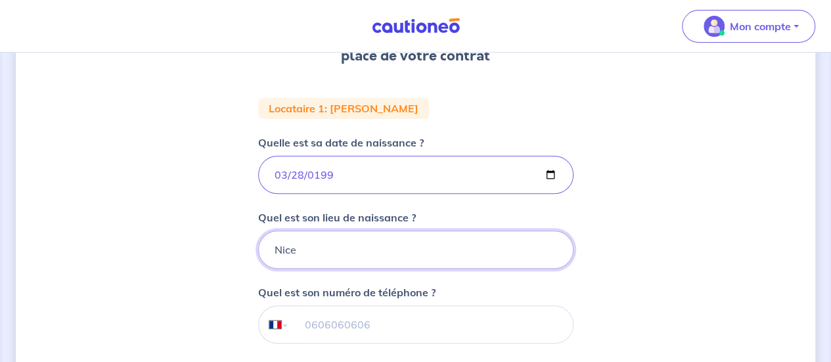
type input "Nice"
click at [327, 319] on input "tel" at bounding box center [430, 324] width 284 height 37
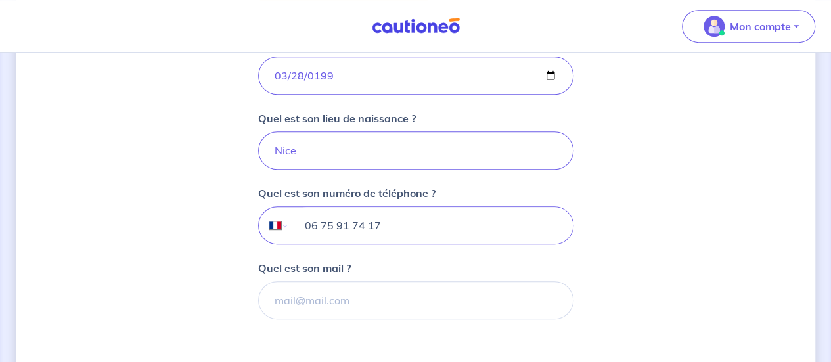
scroll to position [317, 0]
type input "06 75 91 74 17"
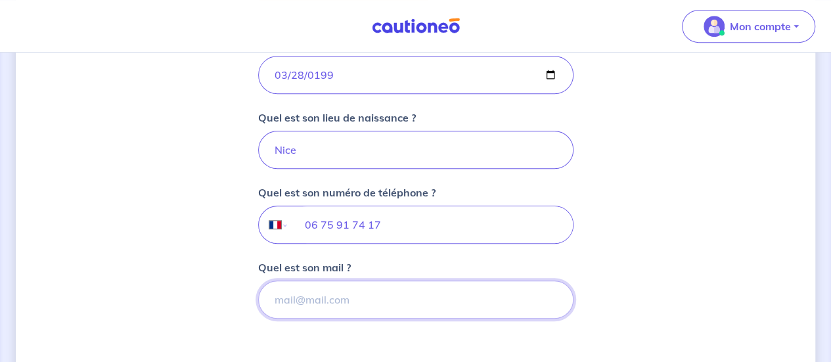
click at [328, 290] on input "Quel est son mail ?" at bounding box center [415, 299] width 315 height 38
type input "b"
click at [373, 292] on input "b" at bounding box center [415, 299] width 315 height 38
paste input "bperrin1992@gmail.com"
type input "bperrin1992@gmail.com"
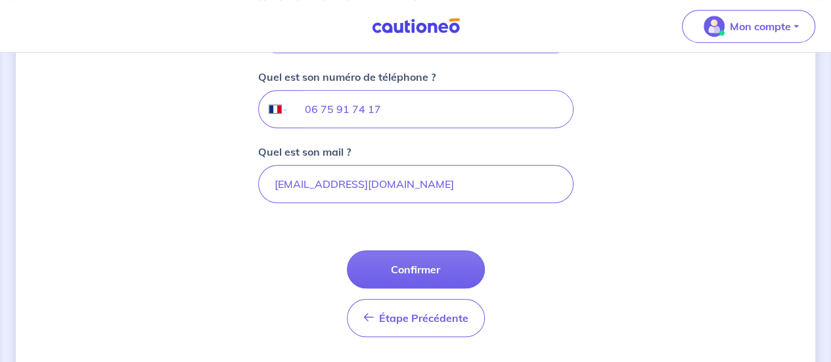
scroll to position [435, 0]
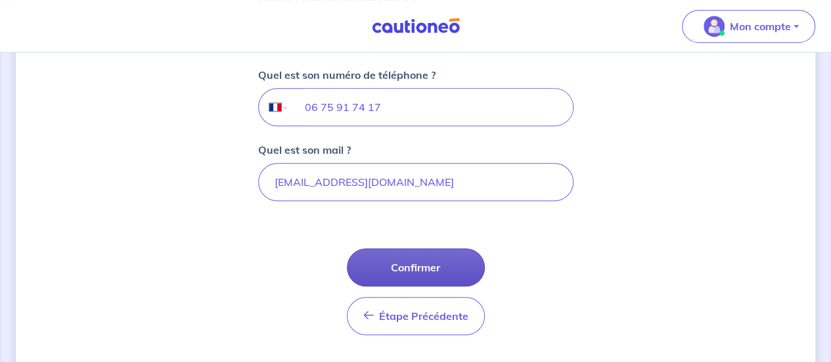
click at [414, 274] on button "Confirmer" at bounding box center [416, 267] width 138 height 38
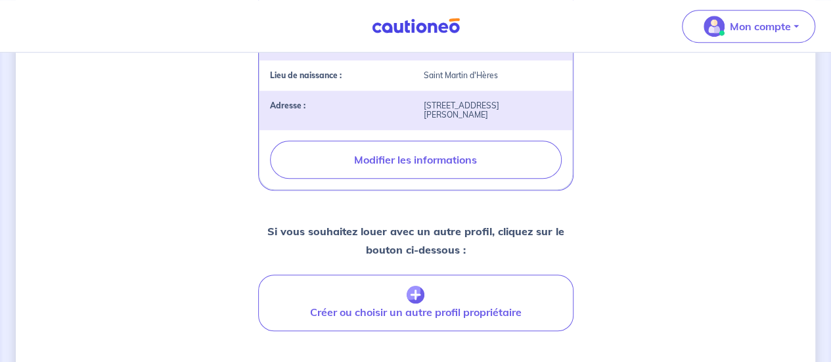
scroll to position [484, 0]
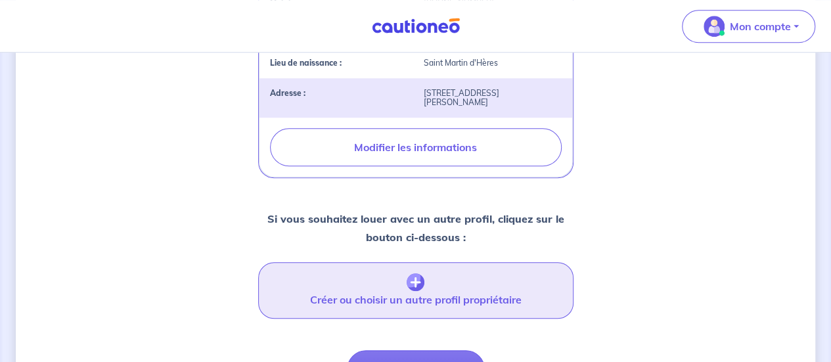
click at [415, 273] on img "button" at bounding box center [416, 282] width 18 height 18
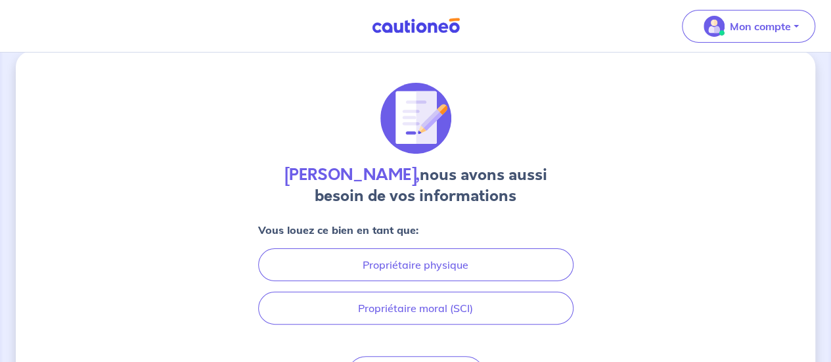
scroll to position [32, 0]
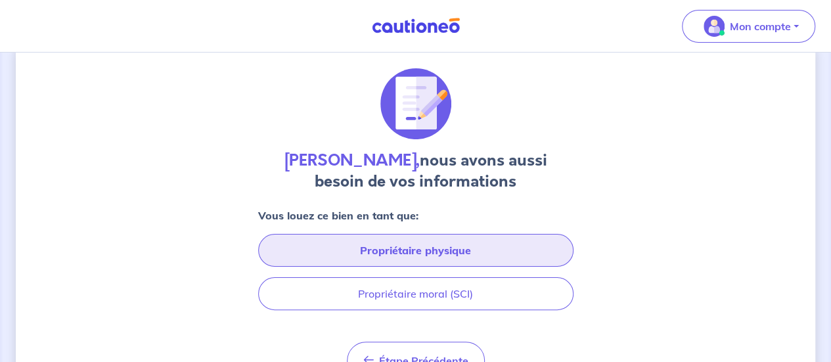
click at [415, 252] on button "Propriétaire physique" at bounding box center [415, 250] width 315 height 33
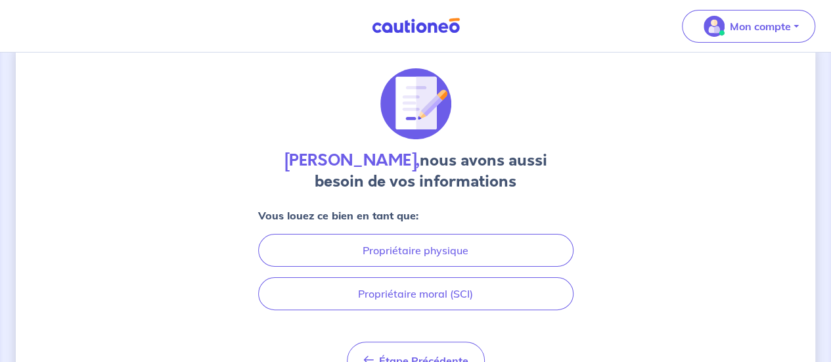
select select "FR"
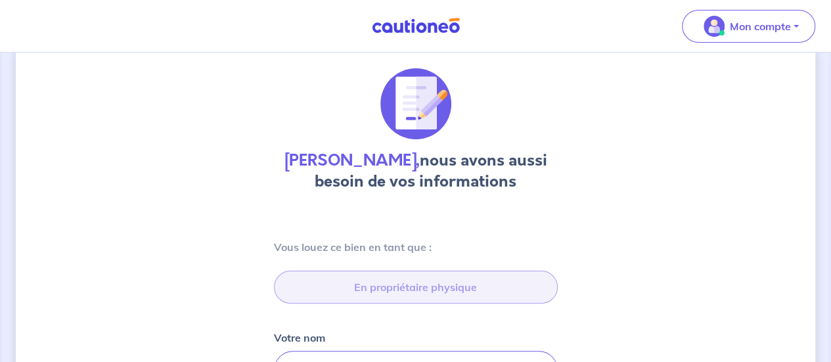
type input "[STREET_ADDRESS][PERSON_NAME]"
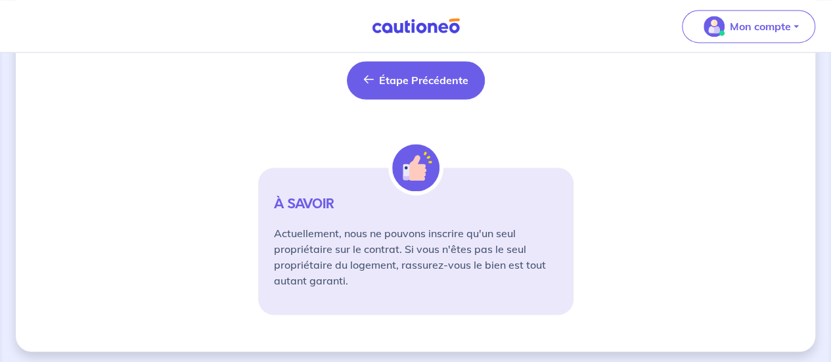
scroll to position [873, 0]
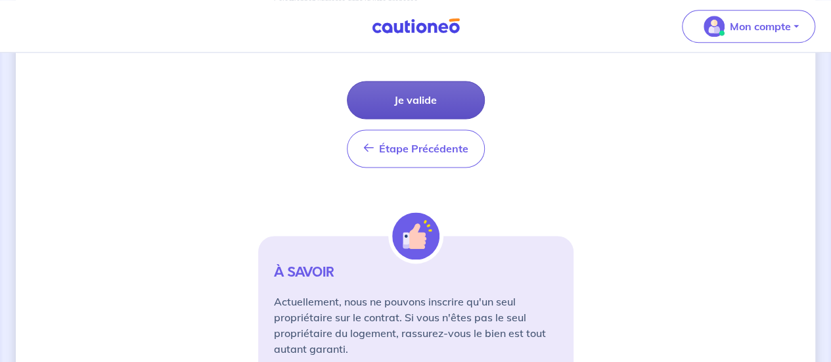
click at [440, 98] on button "Je valide" at bounding box center [416, 100] width 138 height 38
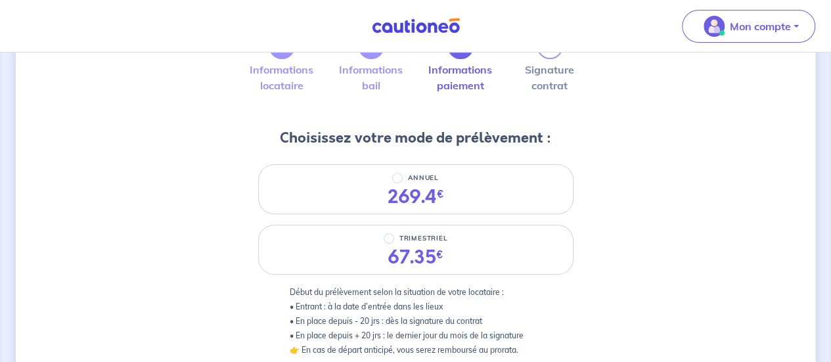
scroll to position [99, 0]
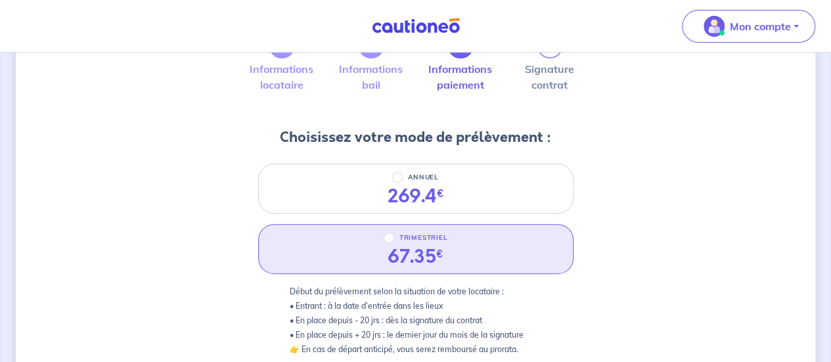
click at [432, 236] on p "TRIMESTRIEL" at bounding box center [423, 238] width 49 height 16
radio input "true"
click at [394, 236] on input "TRIMESTRIEL" at bounding box center [389, 237] width 11 height 11
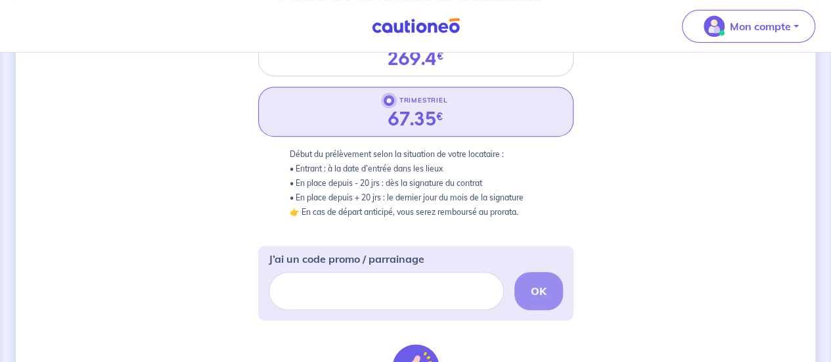
scroll to position [256, 0]
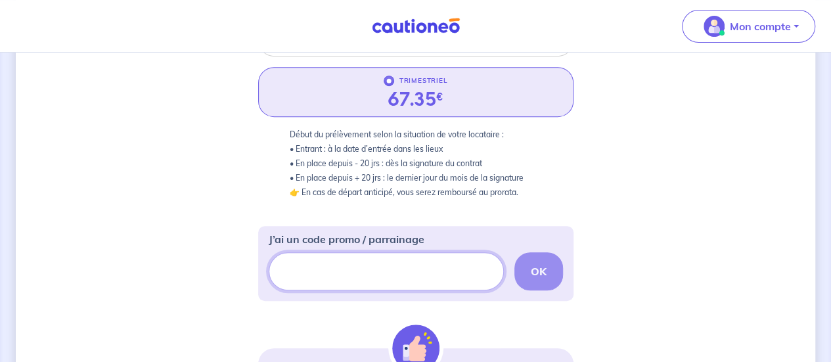
click at [407, 273] on input "J’ai un code promo / parrainage" at bounding box center [386, 271] width 235 height 38
click at [357, 275] on input "J’ai un code promo / parrainage" at bounding box center [386, 271] width 235 height 38
paste input "FILLEUL-CAYZ9N"
type input "FILLEUL-CAYZ9N"
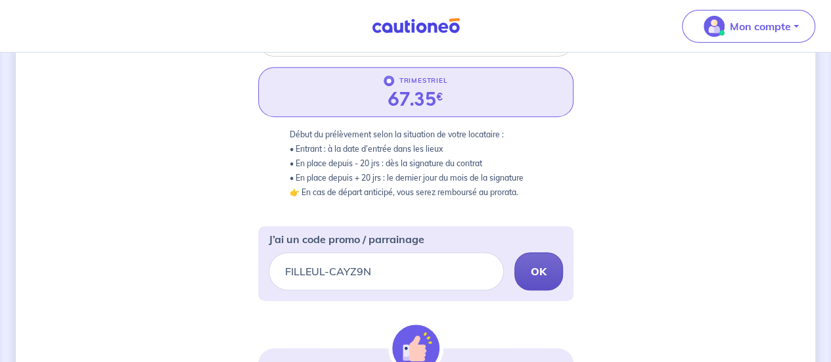
click at [550, 265] on button "OK" at bounding box center [538, 271] width 49 height 38
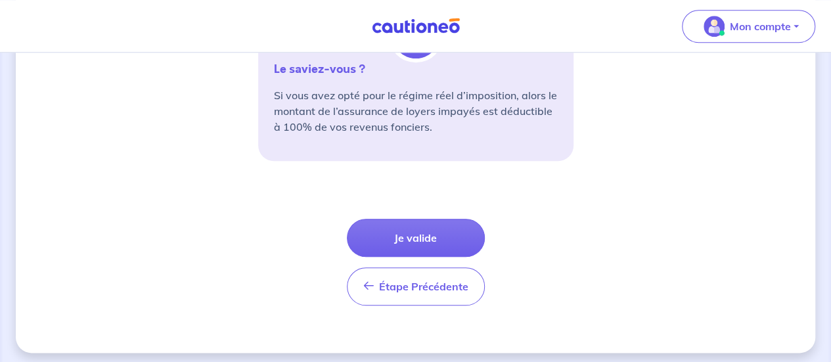
scroll to position [613, 0]
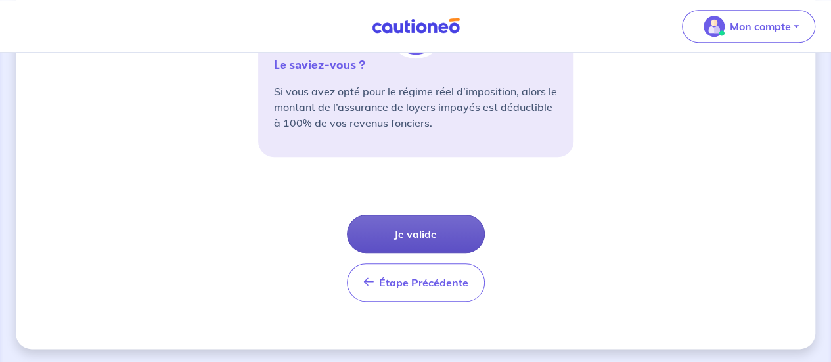
click at [424, 223] on button "Je valide" at bounding box center [416, 234] width 138 height 38
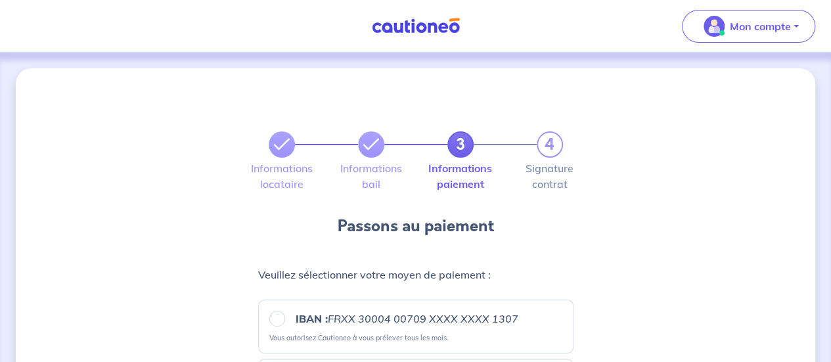
scroll to position [159, 0]
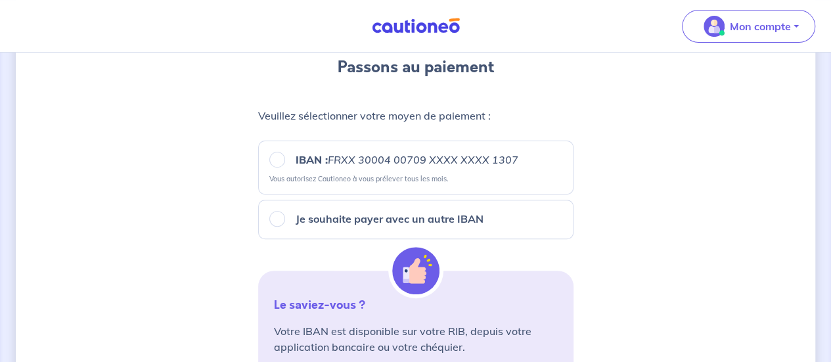
click at [285, 165] on label "IBAN : FRXX 30004 00709 XXXX XXXX 1307" at bounding box center [401, 160] width 233 height 16
click at [284, 165] on input "IBAN : FRXX 30004 00709 XXXX XXXX 1307" at bounding box center [277, 160] width 16 height 16
radio input "true"
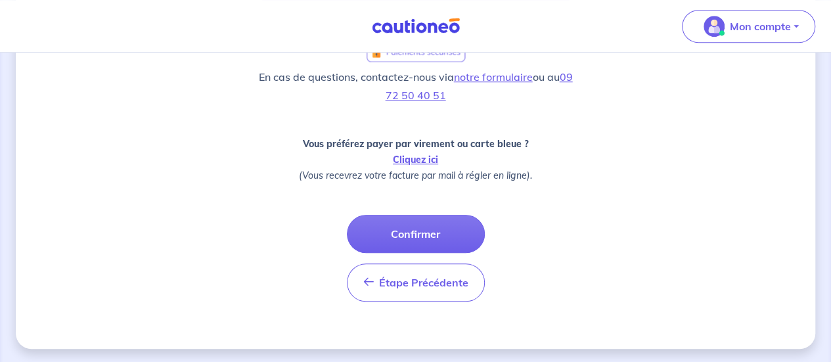
scroll to position [521, 0]
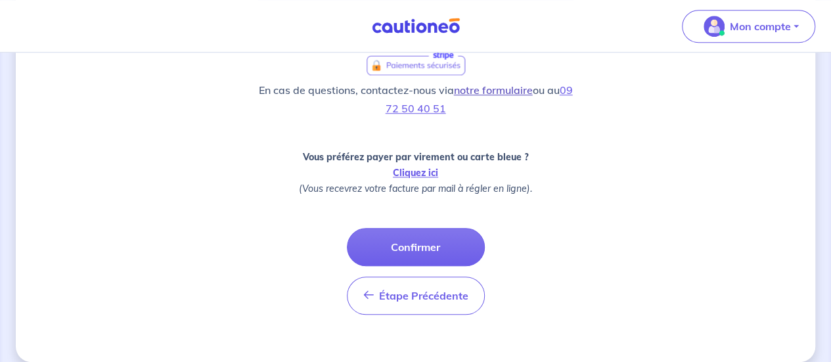
click at [496, 95] on link "notre formulaire" at bounding box center [493, 89] width 79 height 13
